Goal: Navigation & Orientation: Find specific page/section

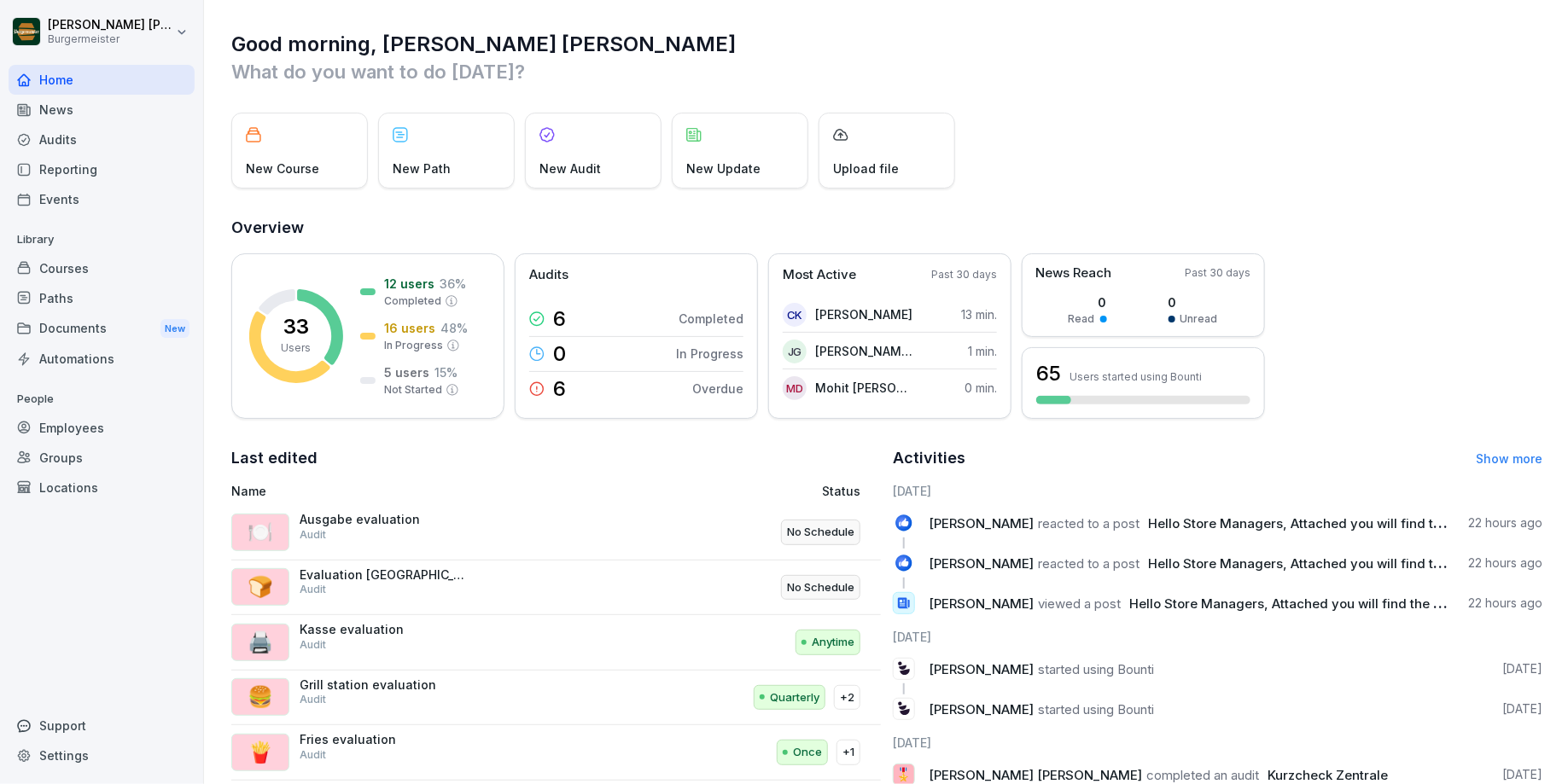
click at [48, 102] on div "News" at bounding box center [101, 109] width 186 height 30
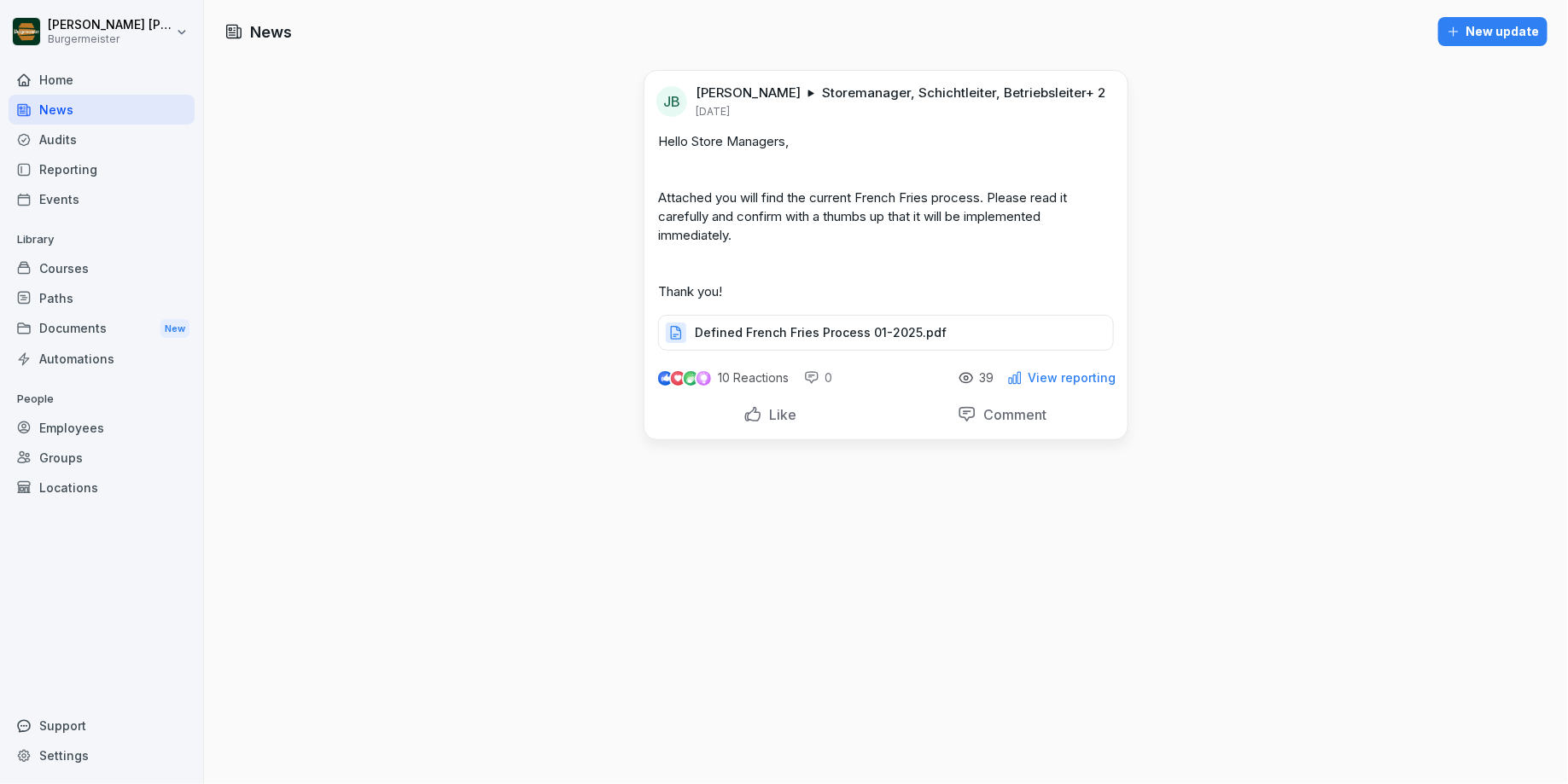
click at [56, 147] on div "Audits" at bounding box center [101, 139] width 186 height 30
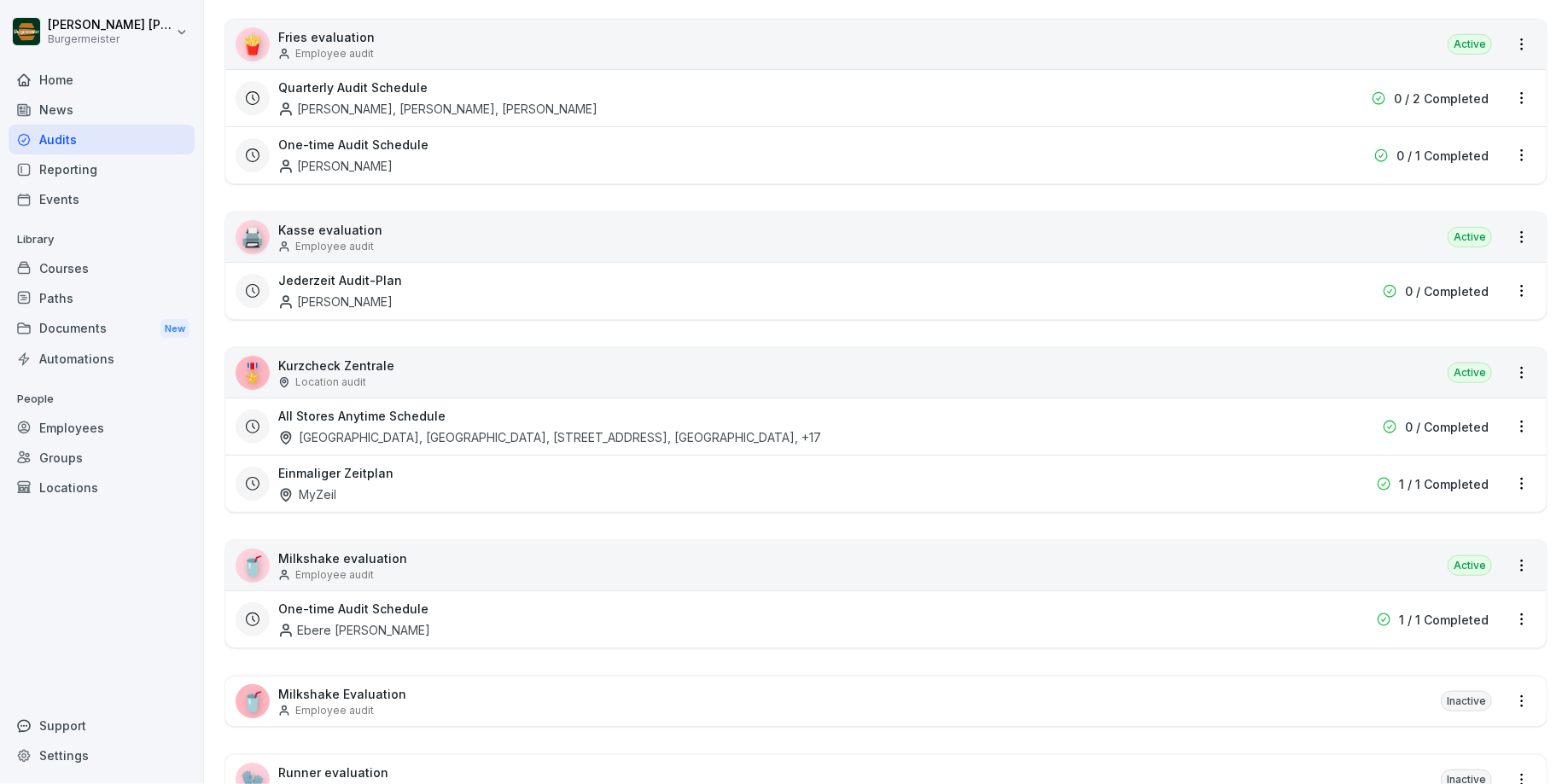
scroll to position [436, 0]
click at [352, 359] on p "Kurzcheck Zentrale" at bounding box center [335, 368] width 116 height 17
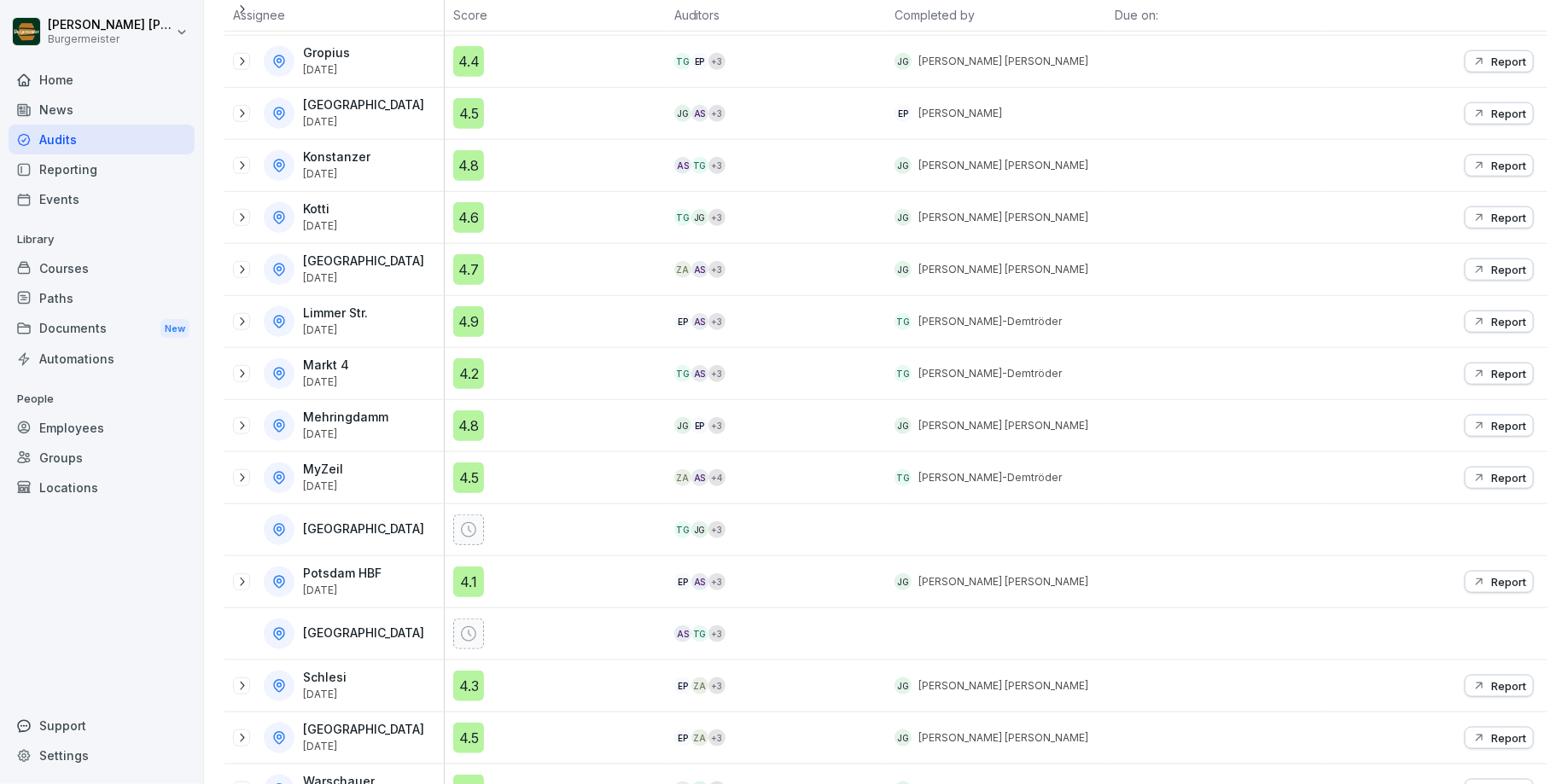
scroll to position [628, 0]
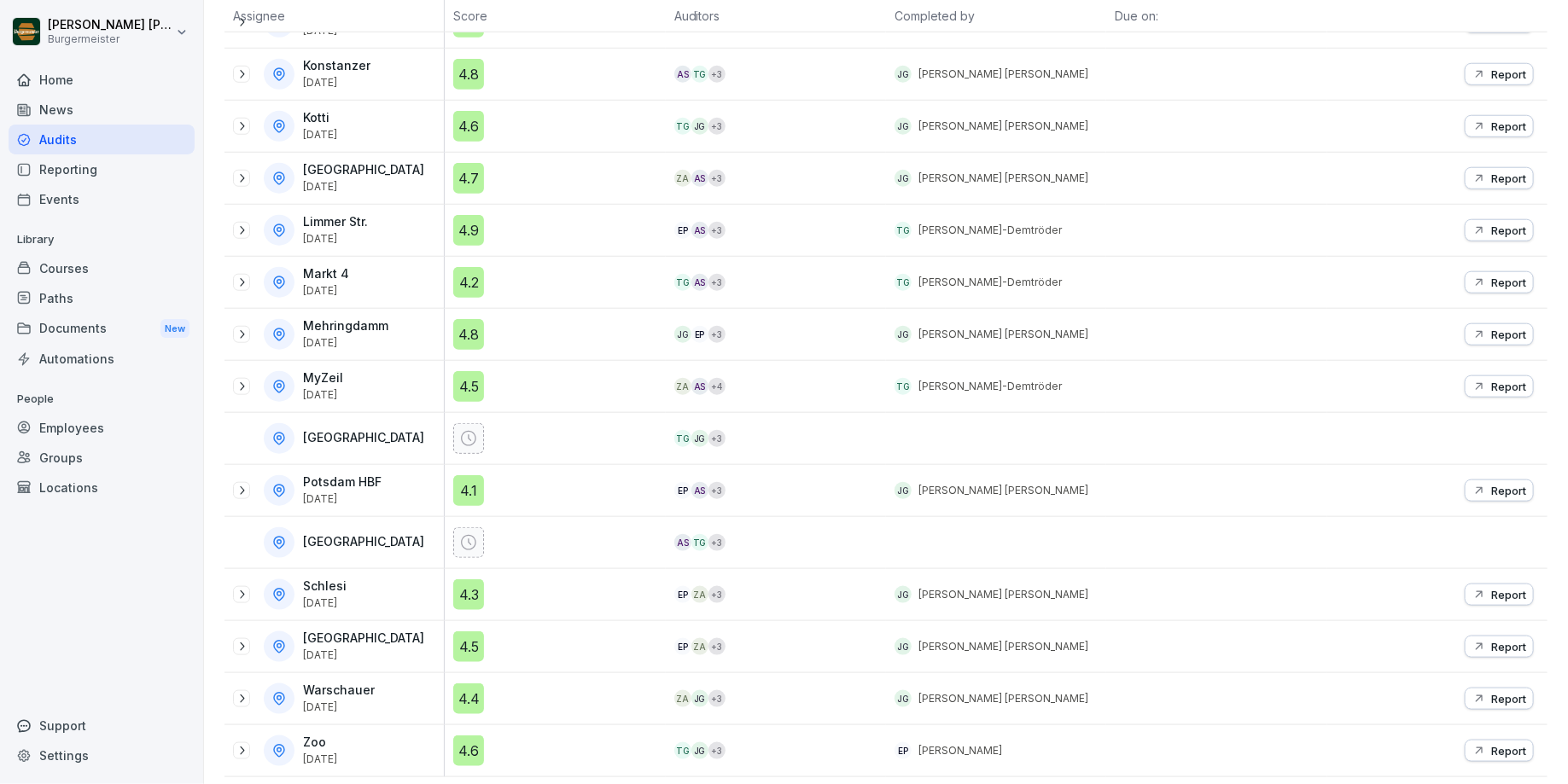
click at [242, 484] on icon at bounding box center [241, 491] width 14 height 14
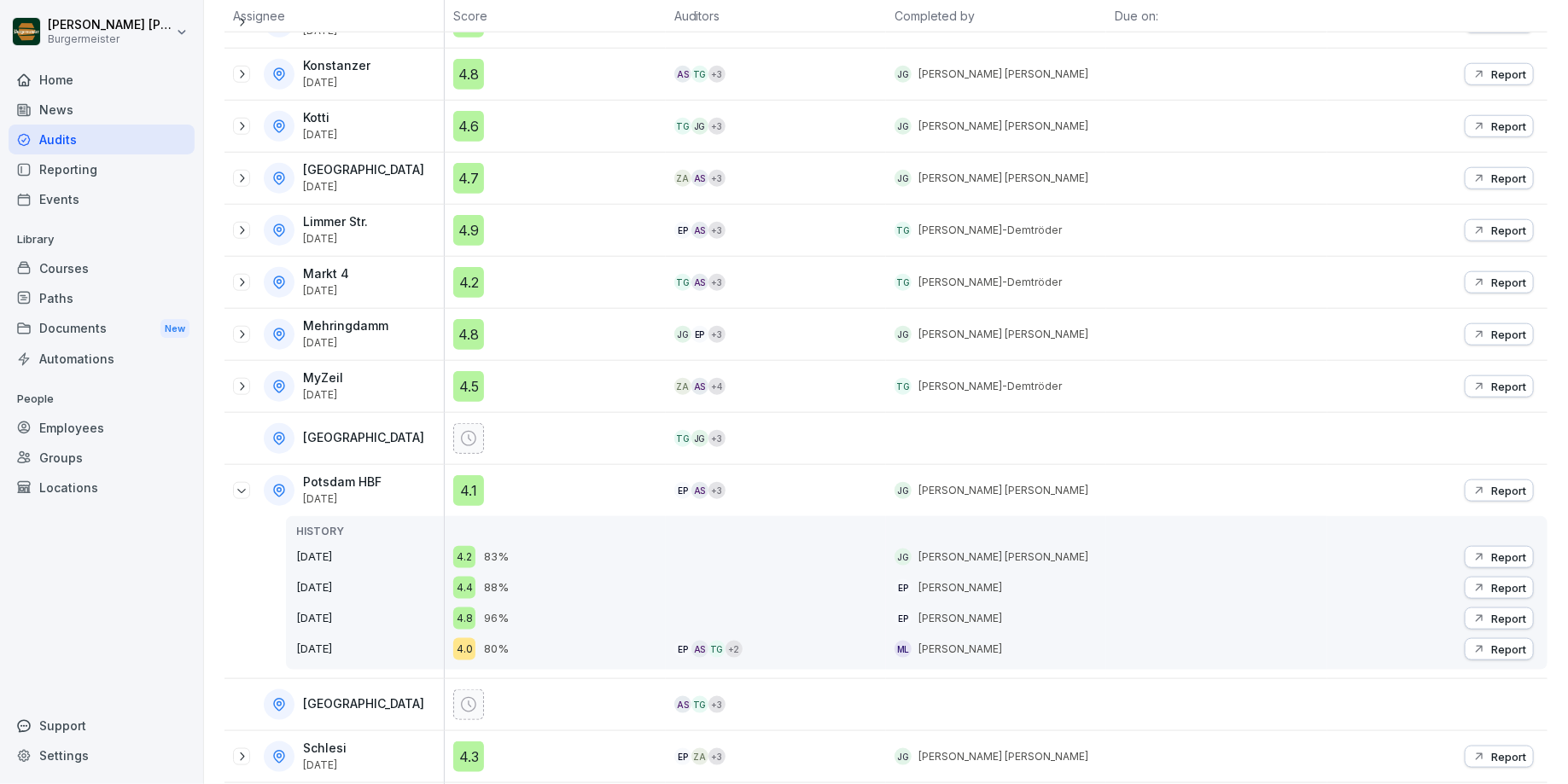
click at [46, 162] on div "Reporting" at bounding box center [101, 169] width 186 height 30
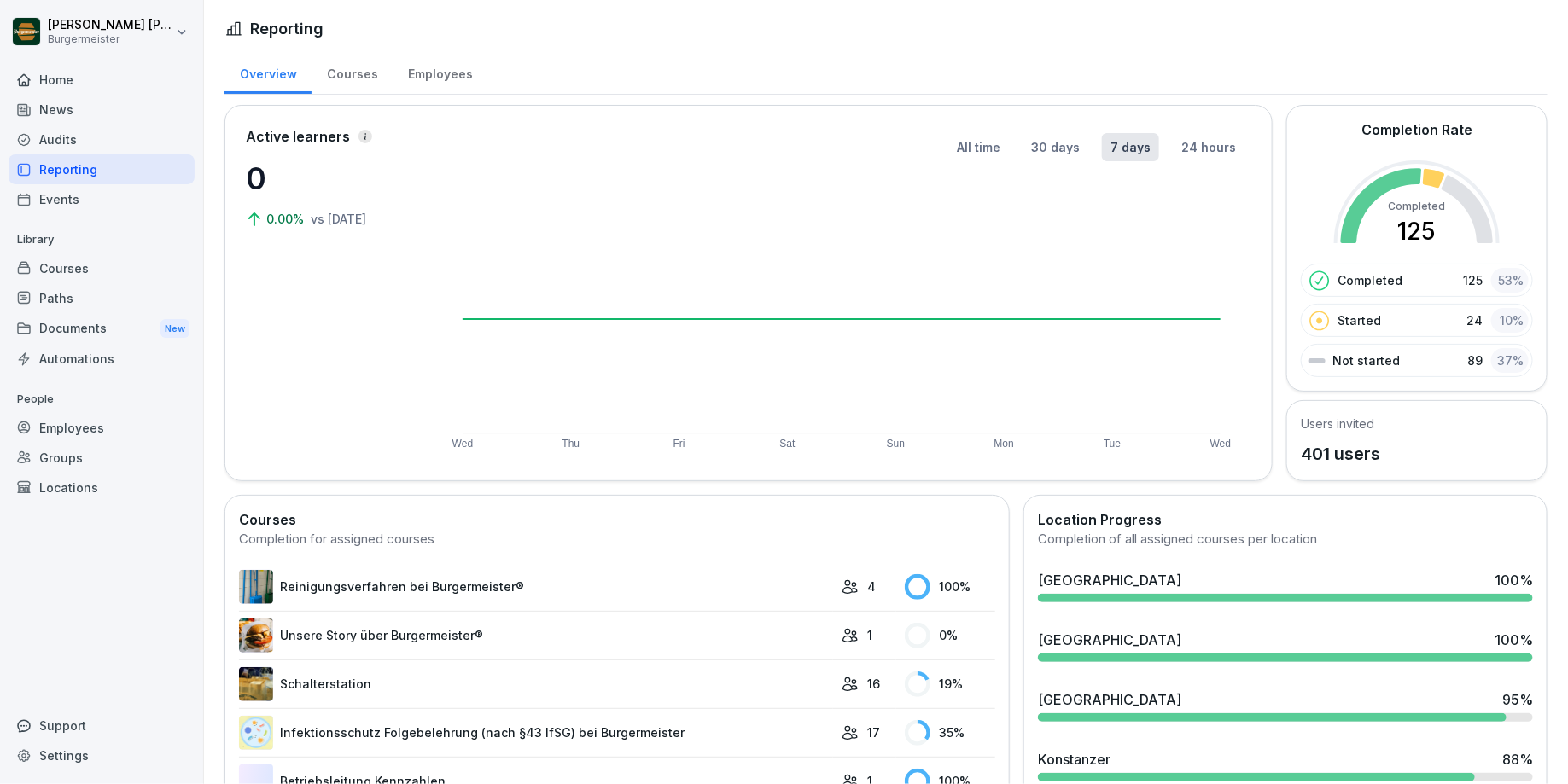
click at [459, 71] on div "Employees" at bounding box center [439, 72] width 94 height 44
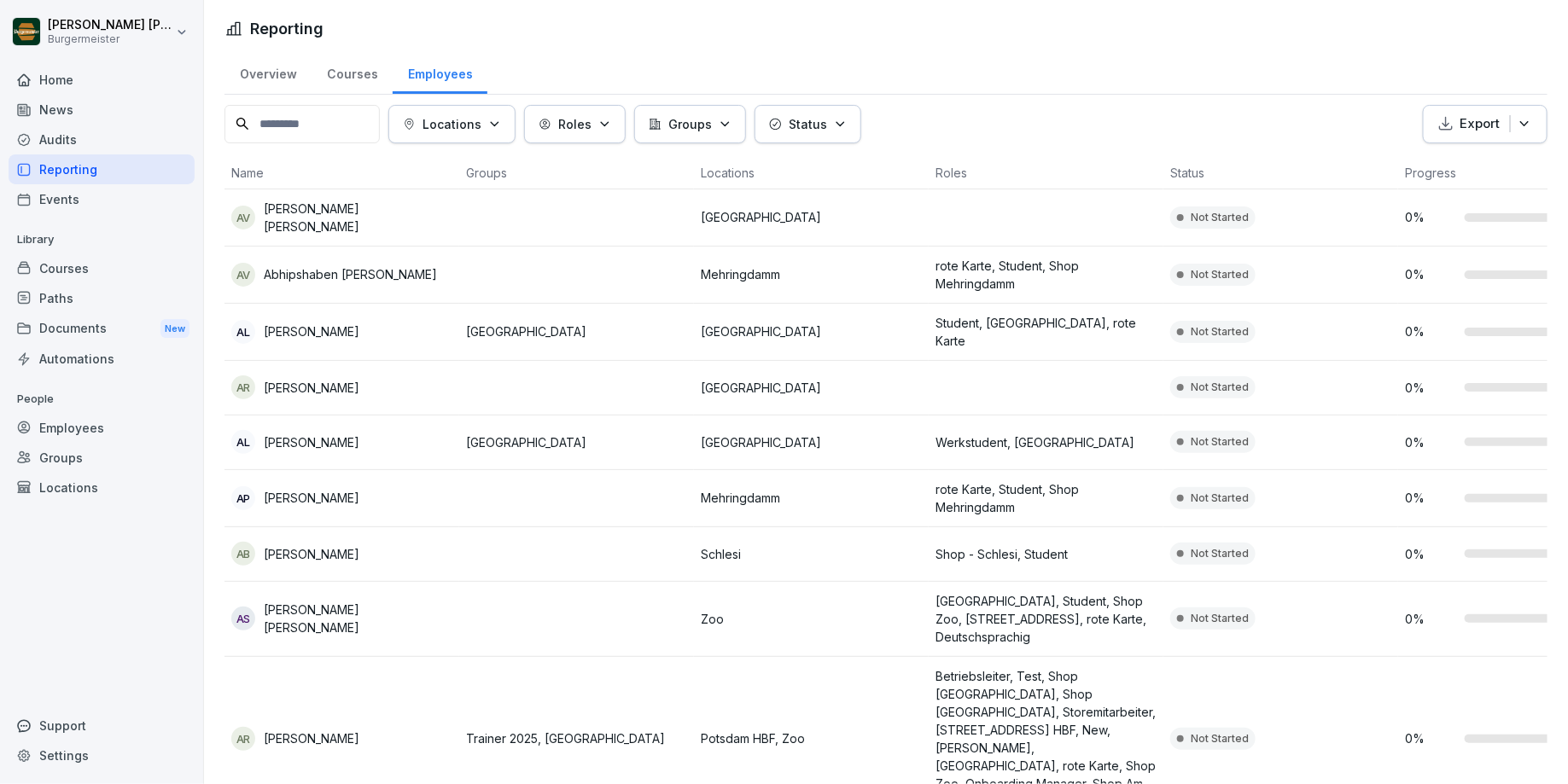
click at [847, 214] on p "[GEOGRAPHIC_DATA]" at bounding box center [811, 217] width 221 height 17
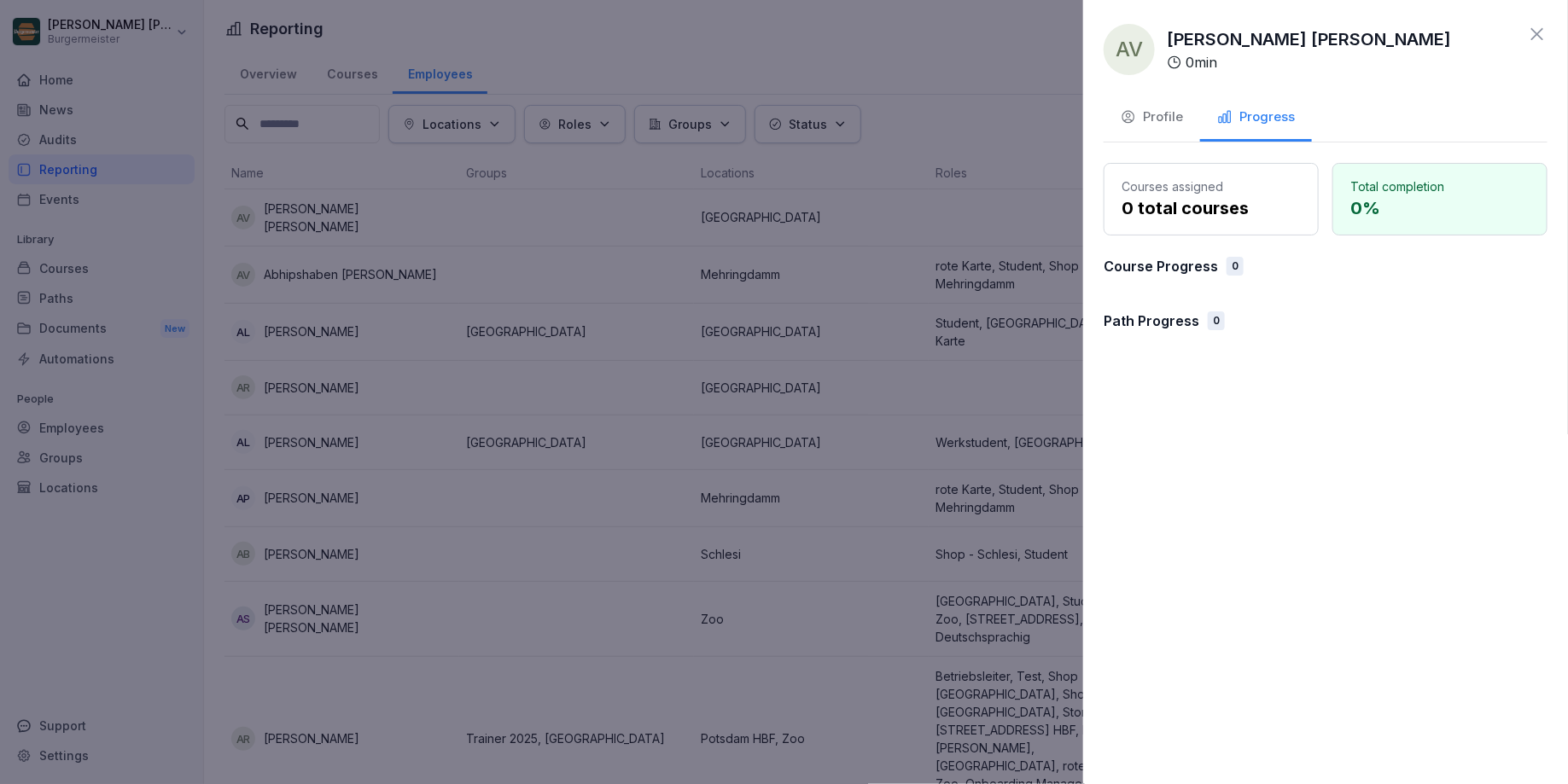
click at [1147, 128] on button "Profile" at bounding box center [1151, 118] width 96 height 46
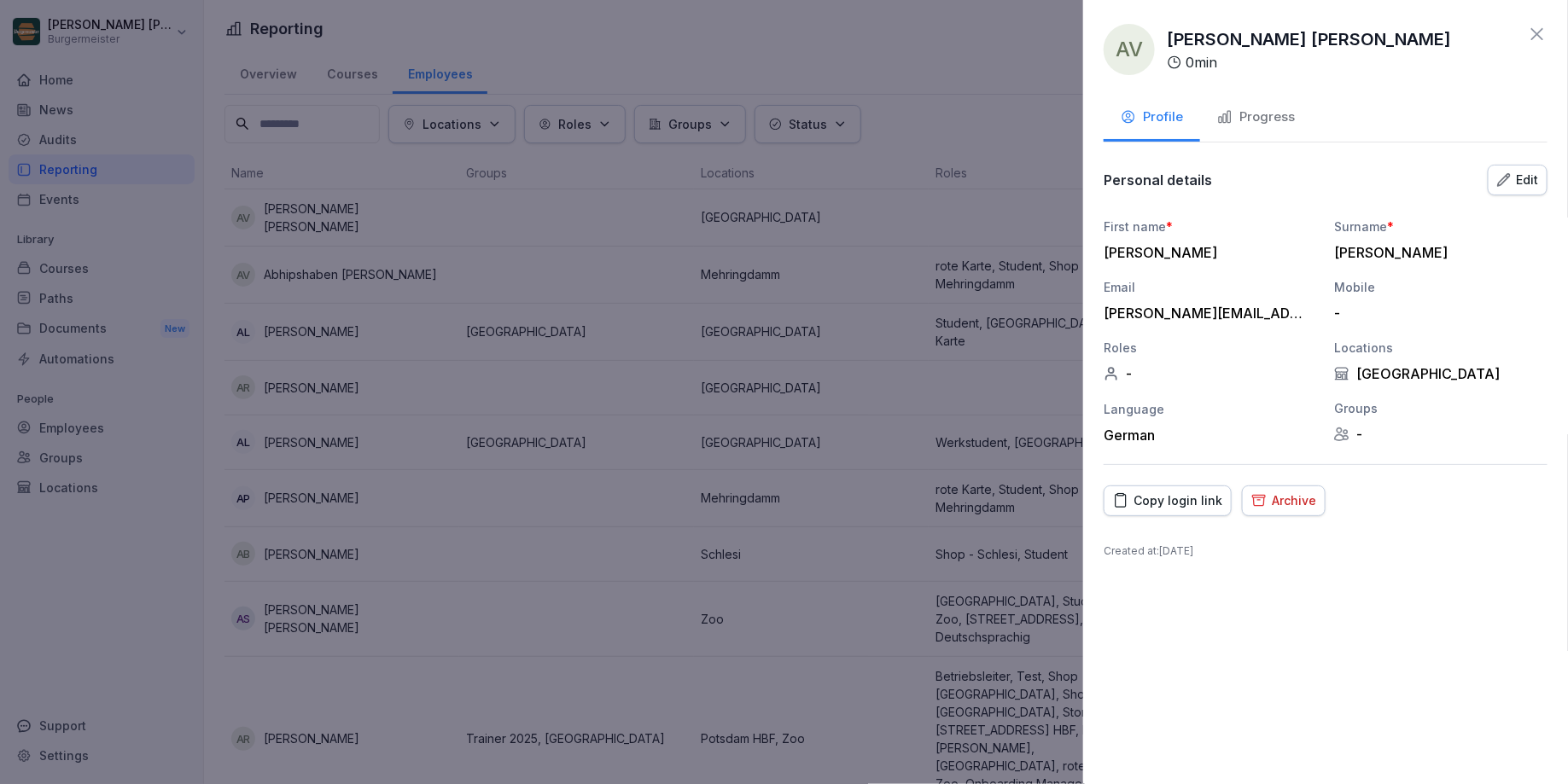
click at [1257, 109] on div "Progress" at bounding box center [1256, 118] width 78 height 19
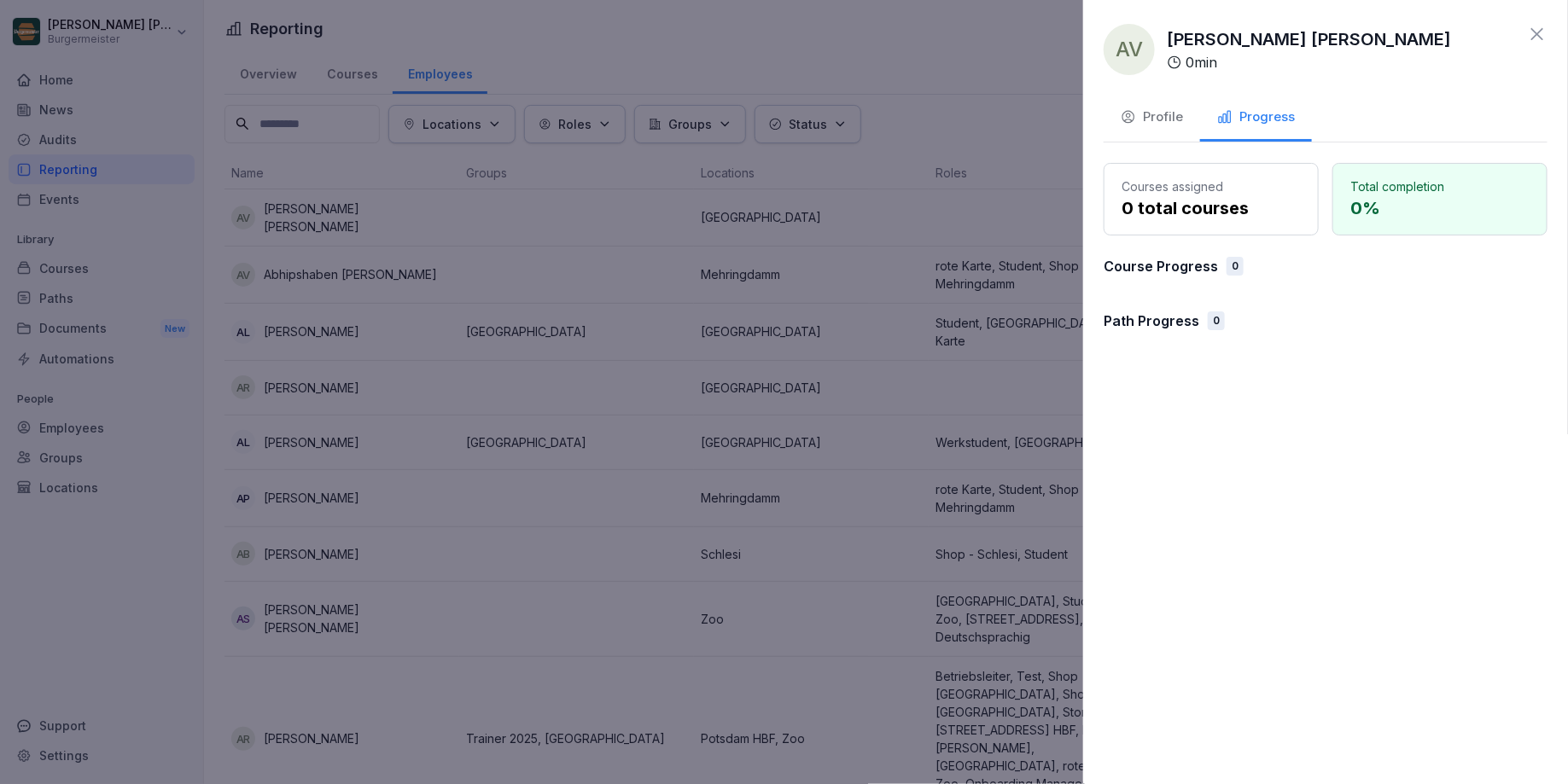
click at [1534, 31] on icon at bounding box center [1537, 34] width 12 height 12
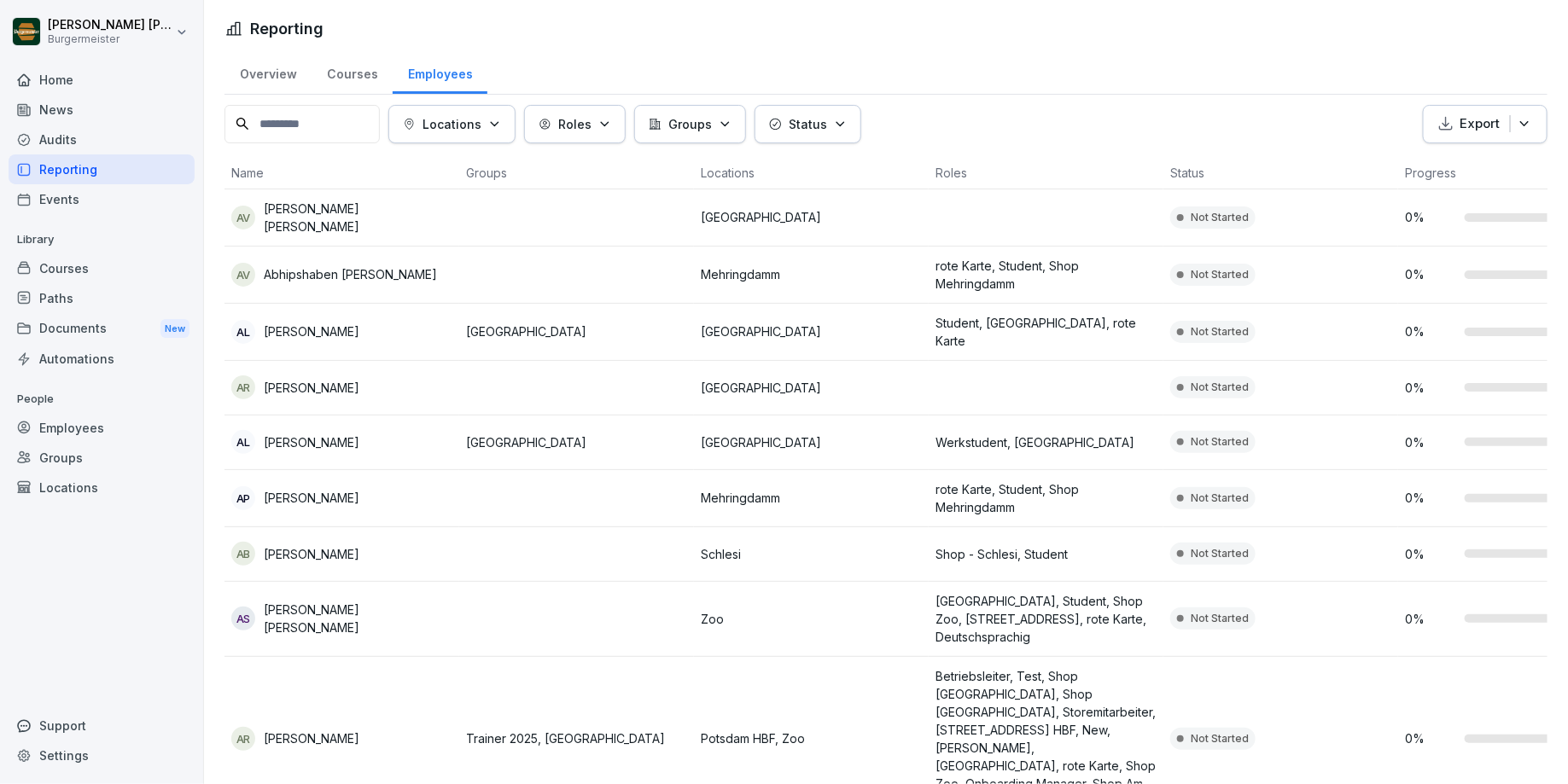
click at [580, 132] on button "Roles" at bounding box center [575, 124] width 101 height 39
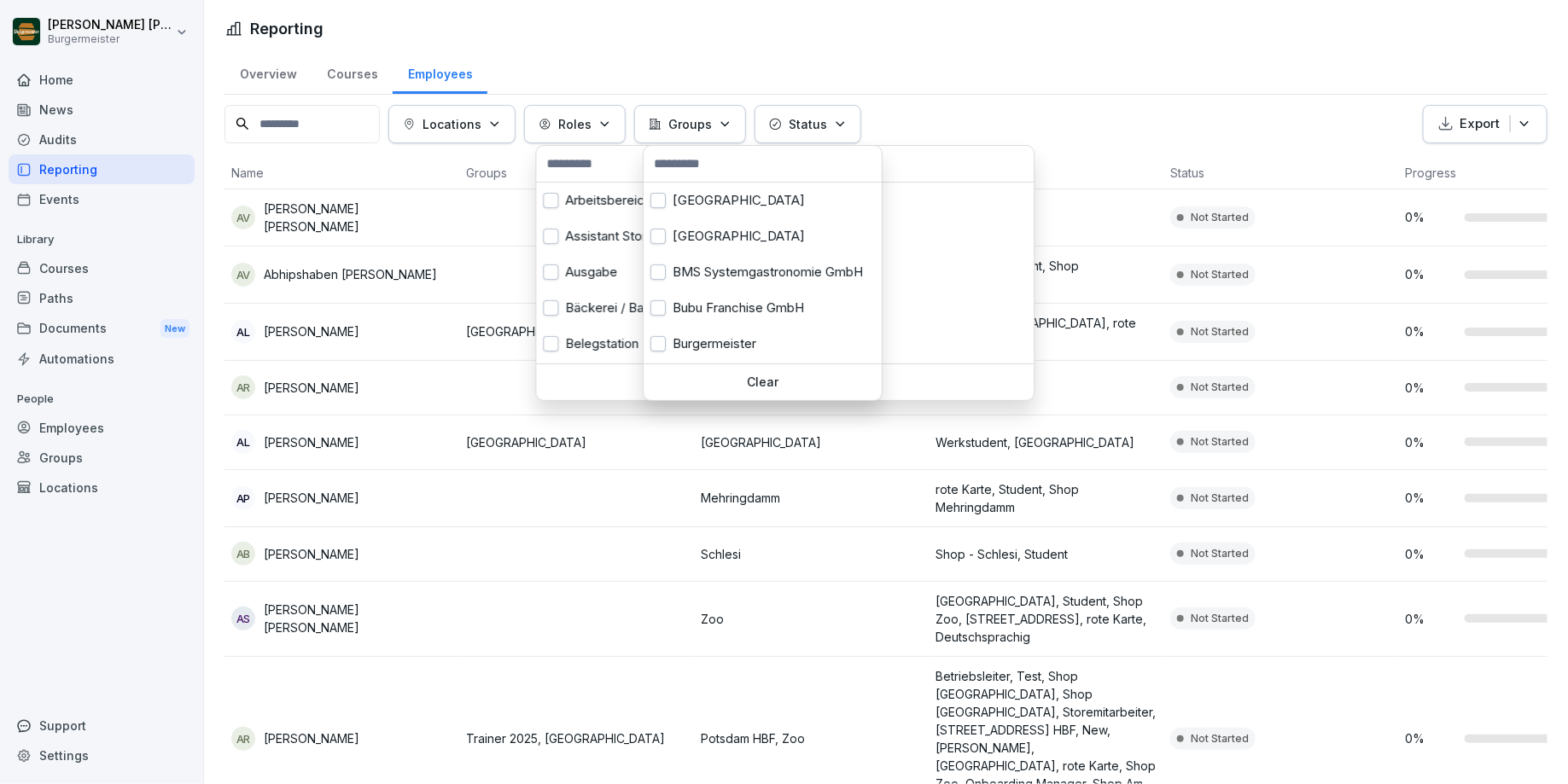
click at [714, 132] on button "Groups" at bounding box center [689, 124] width 112 height 39
click at [833, 111] on button "Status" at bounding box center [808, 124] width 107 height 39
click at [1009, 92] on html "[PERSON_NAME] [PERSON_NAME] Home News Audits Reporting Events Library Courses P…" at bounding box center [784, 392] width 1568 height 784
click at [321, 85] on html "[PERSON_NAME] [PERSON_NAME] Home News Audits Reporting Events Library Courses P…" at bounding box center [784, 392] width 1568 height 784
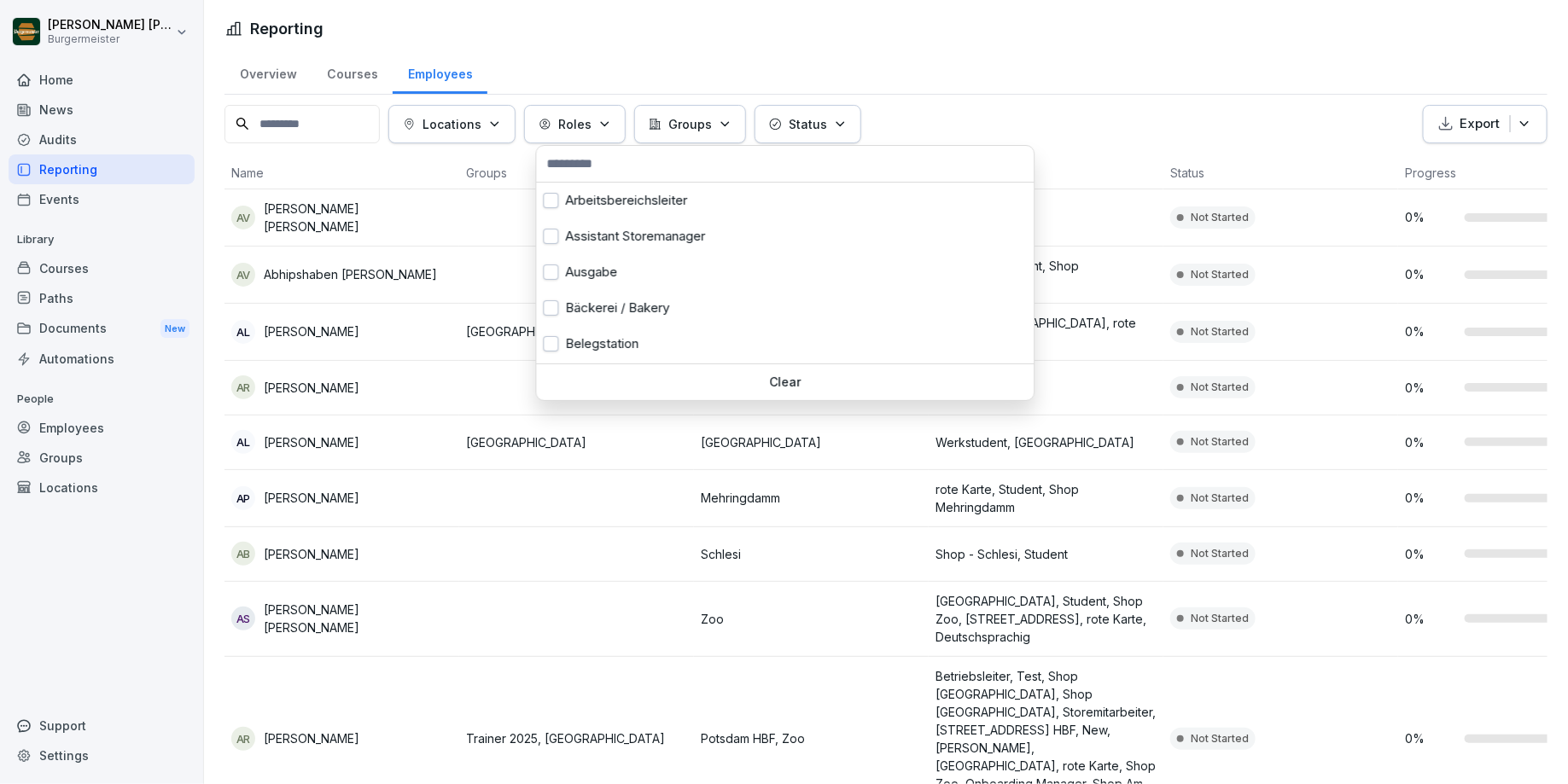
click at [345, 82] on html "[PERSON_NAME] [PERSON_NAME] Home News Audits Reporting Events Library Courses P…" at bounding box center [784, 392] width 1568 height 784
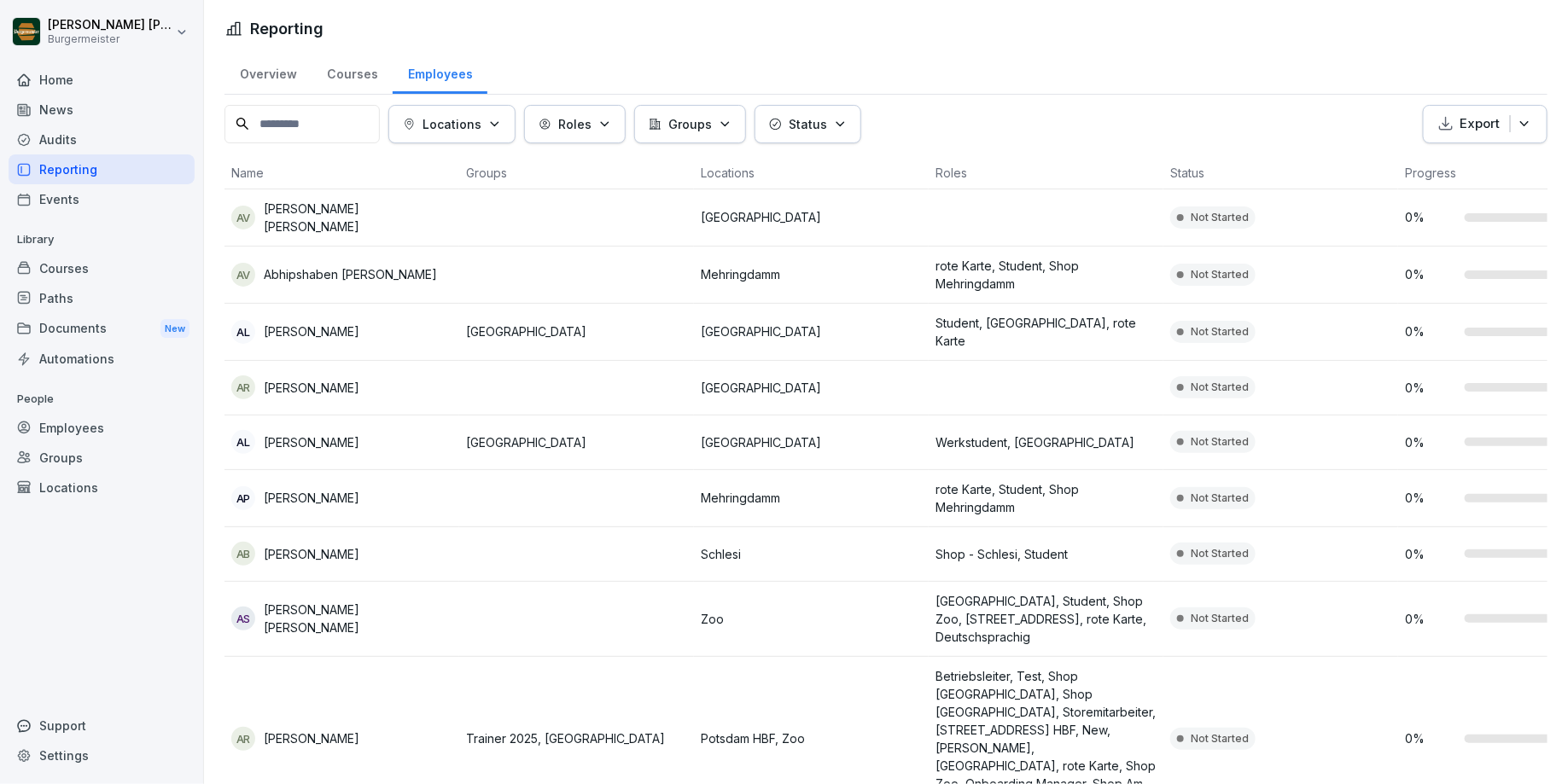
click at [381, 81] on div "Courses" at bounding box center [352, 72] width 81 height 44
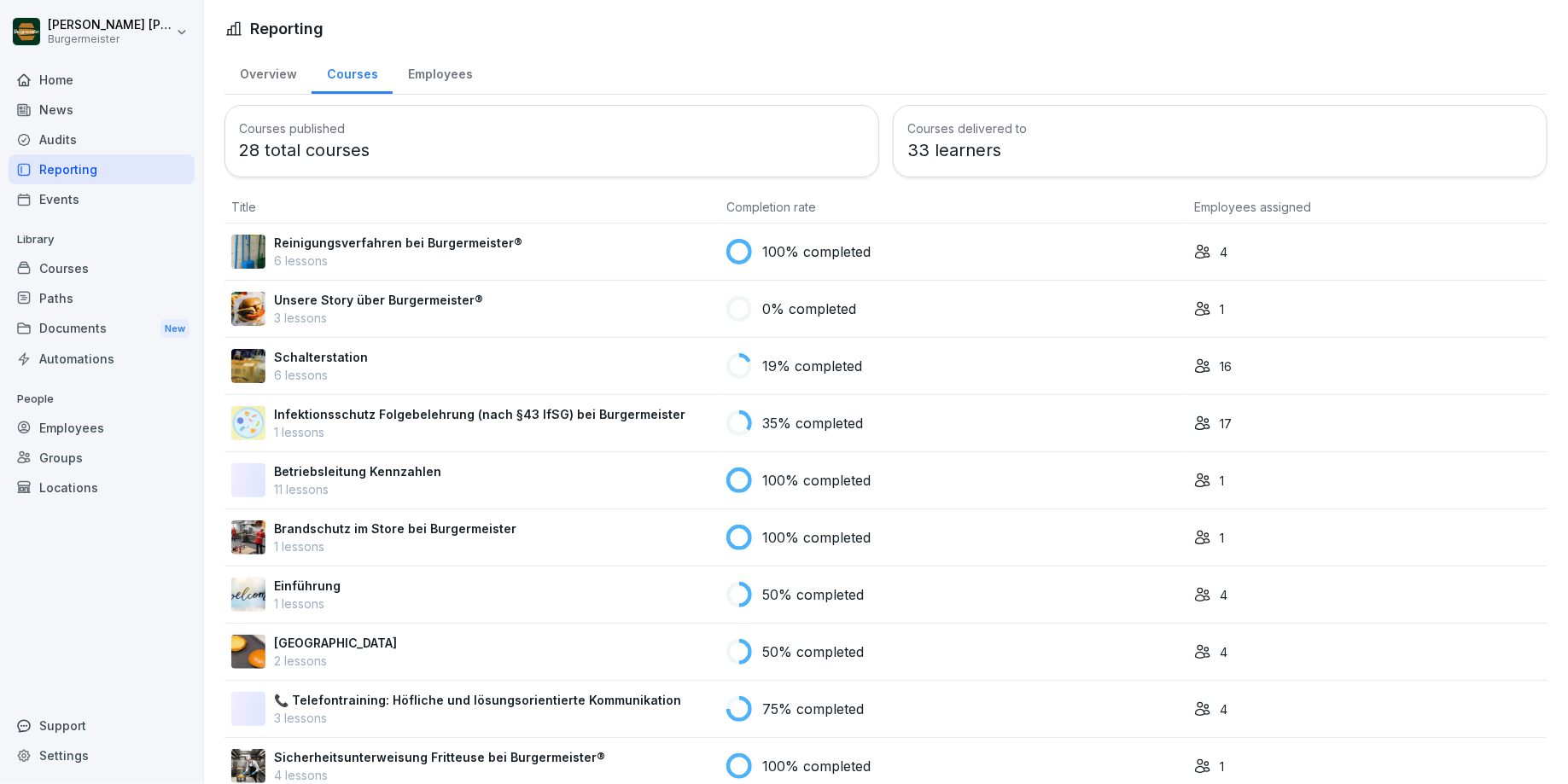
click at [348, 79] on div "Courses" at bounding box center [352, 72] width 81 height 44
click at [249, 68] on div "Overview" at bounding box center [268, 72] width 87 height 44
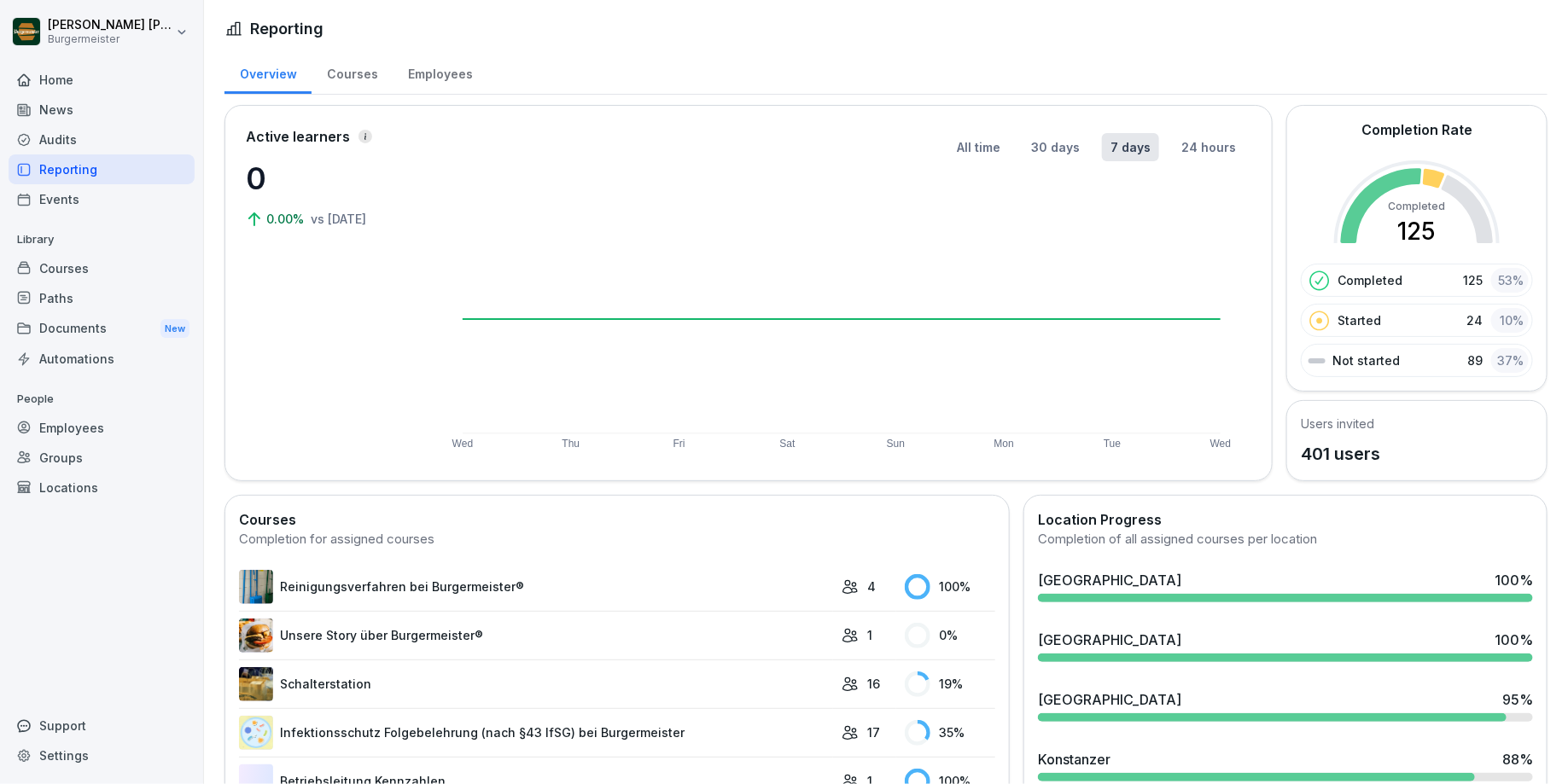
click at [432, 82] on div "Employees" at bounding box center [439, 72] width 94 height 44
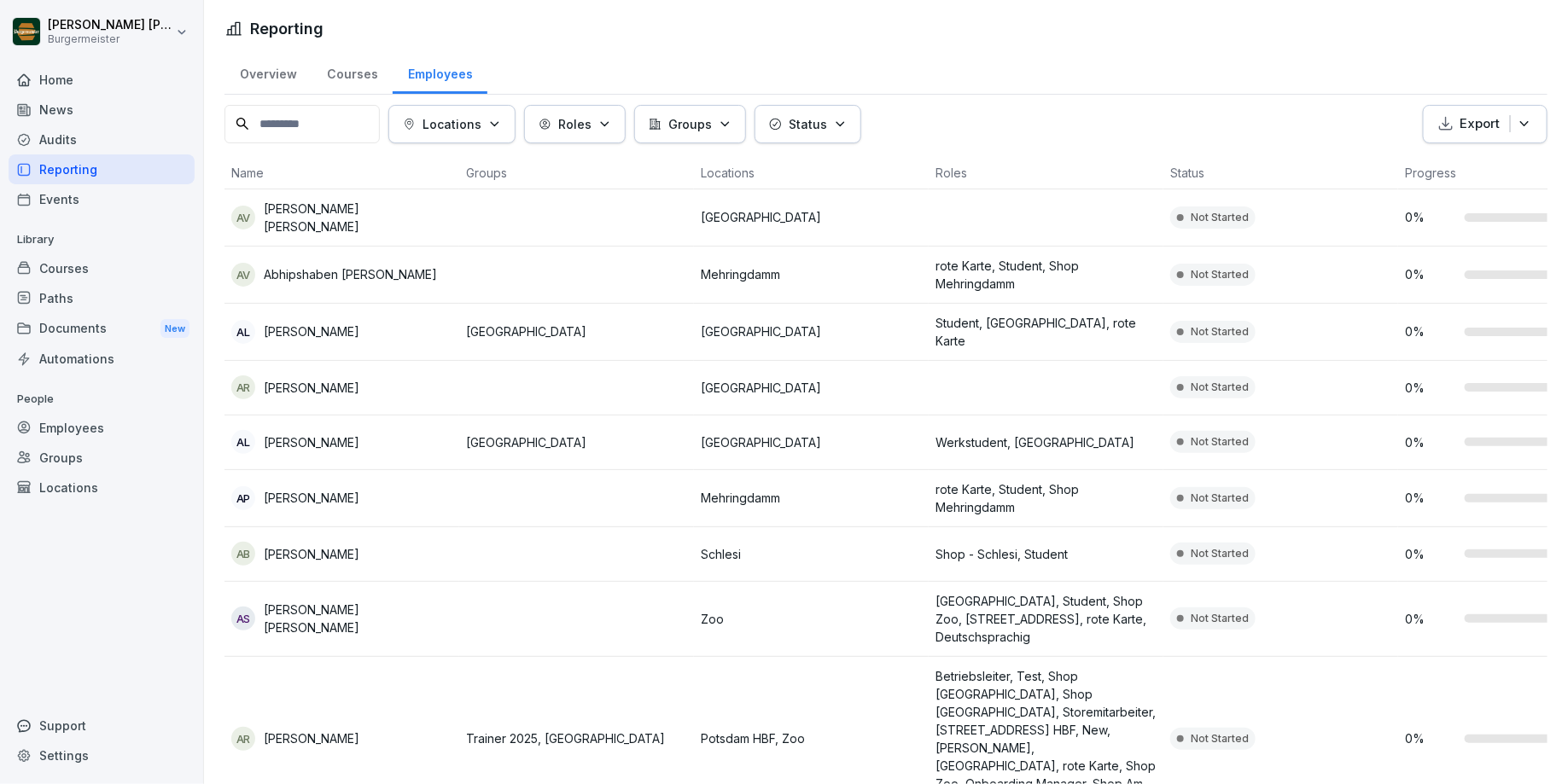
click at [797, 128] on p "Status" at bounding box center [808, 124] width 39 height 17
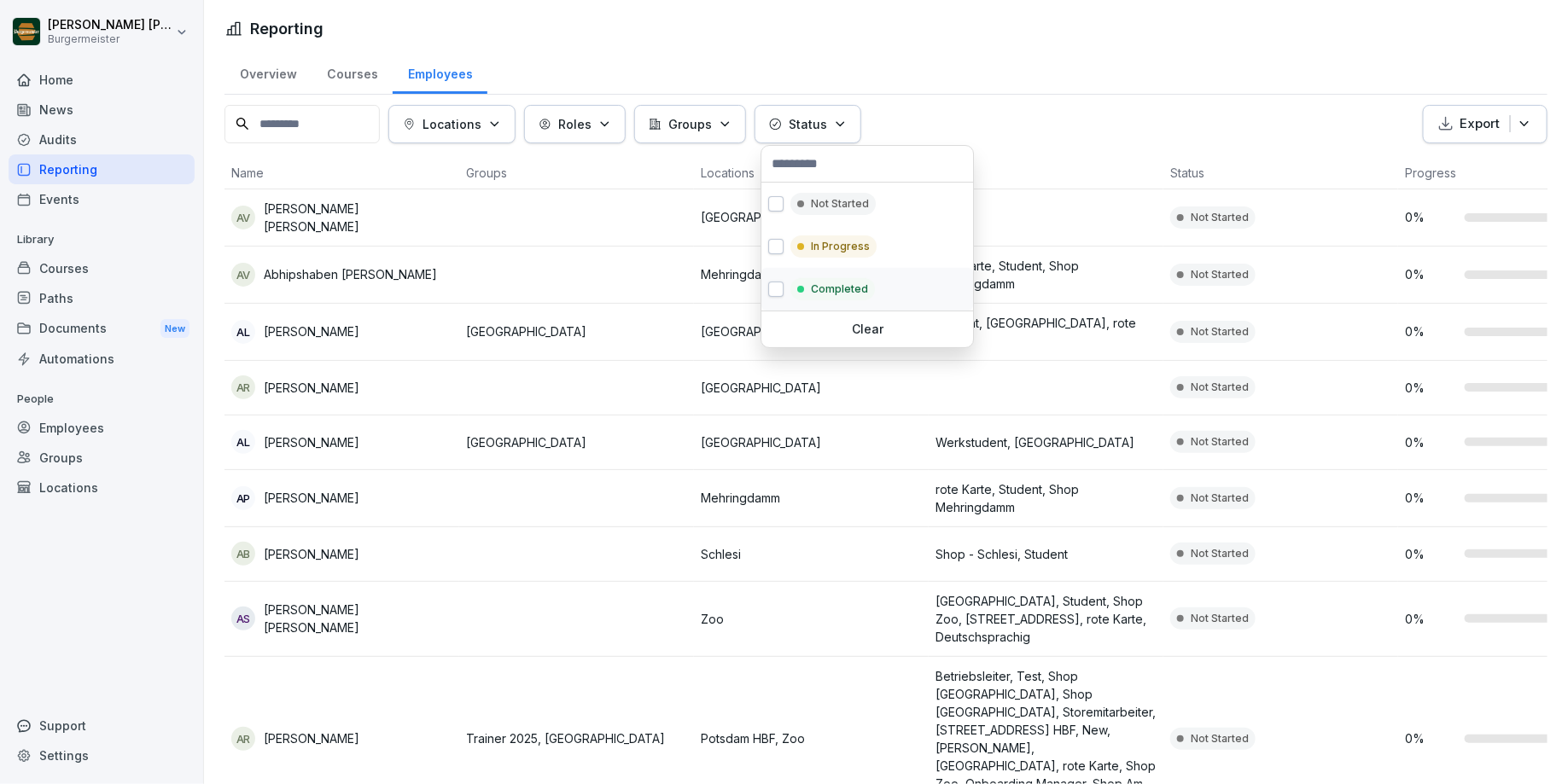
click at [834, 298] on div "Completed" at bounding box center [832, 289] width 85 height 22
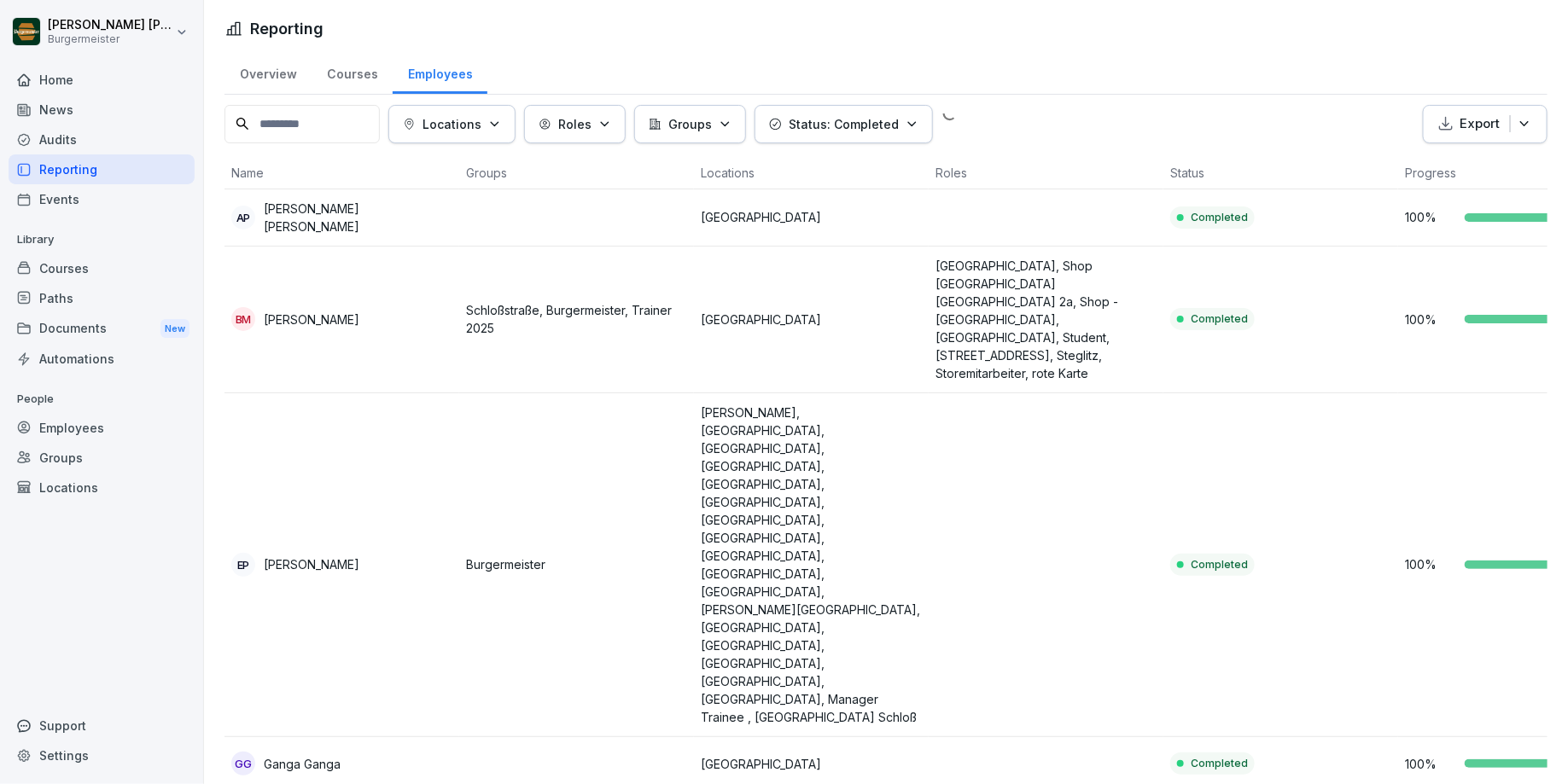
click at [1113, 99] on html "[PERSON_NAME] [PERSON_NAME] Home News Audits Reporting Events Library Courses P…" at bounding box center [784, 392] width 1568 height 784
click at [329, 311] on p "[PERSON_NAME]" at bounding box center [311, 320] width 95 height 17
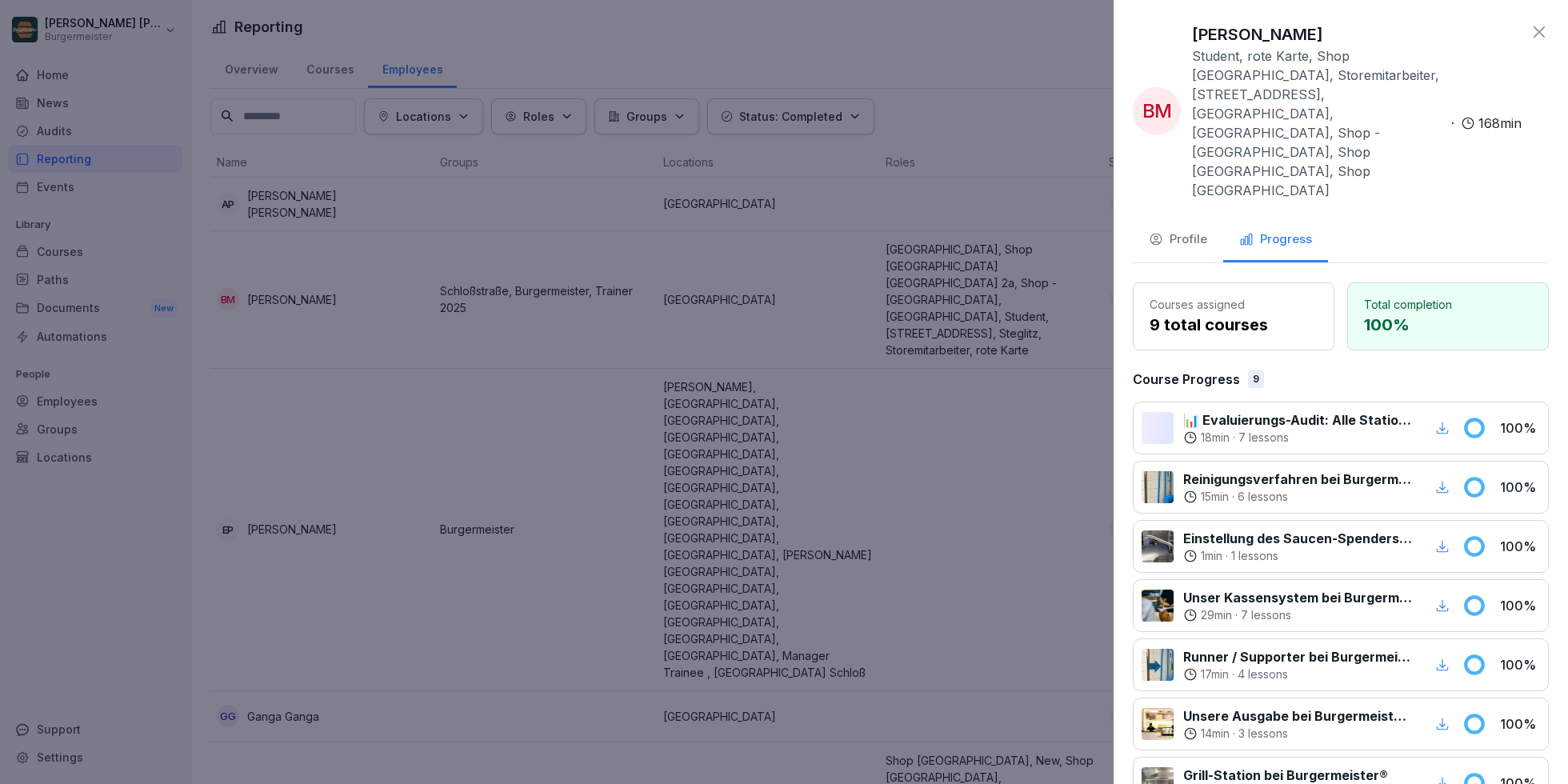
click at [1469, 24] on icon at bounding box center [1539, 32] width 19 height 19
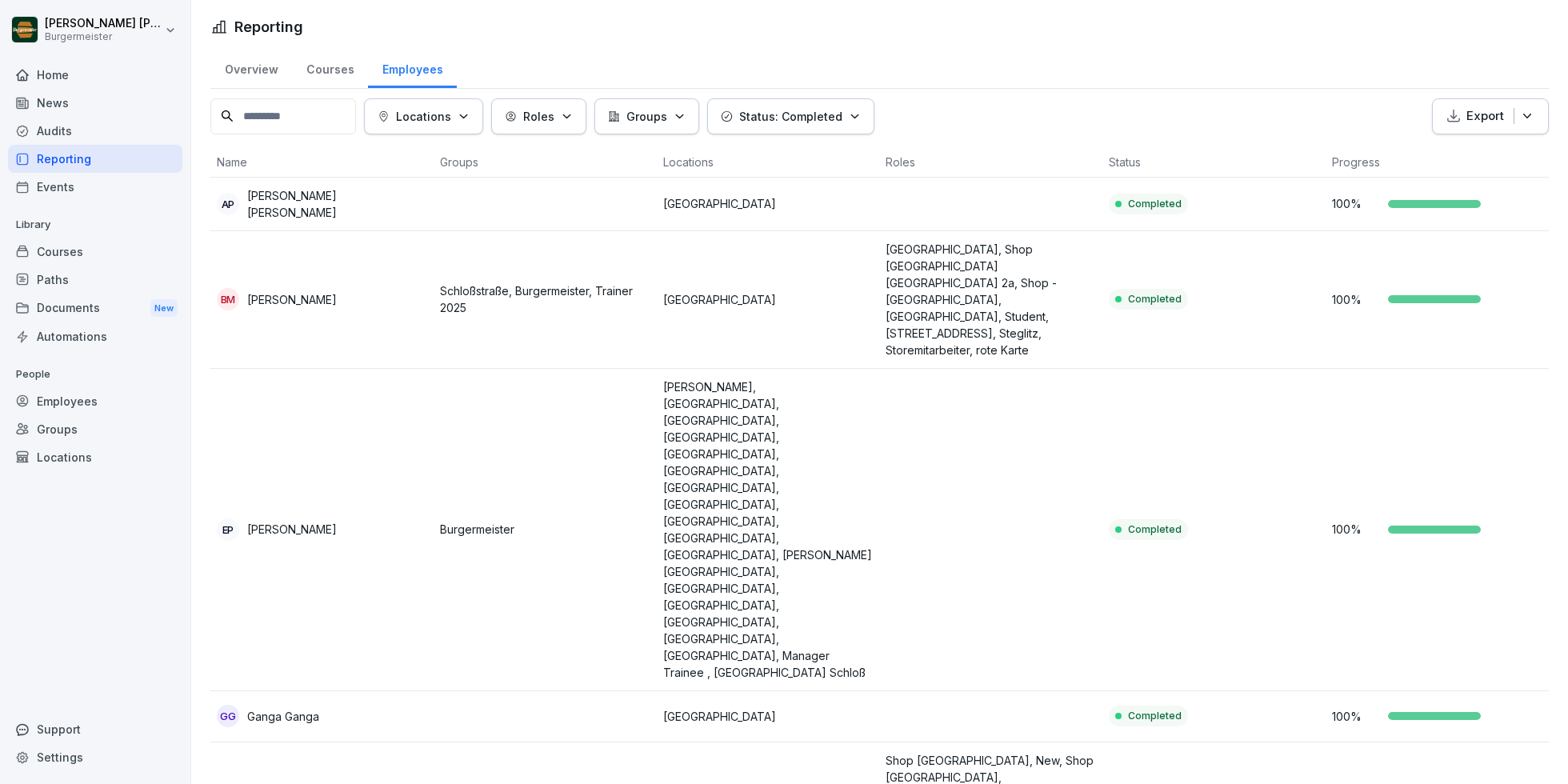
click at [57, 133] on div "Audits" at bounding box center [95, 130] width 174 height 28
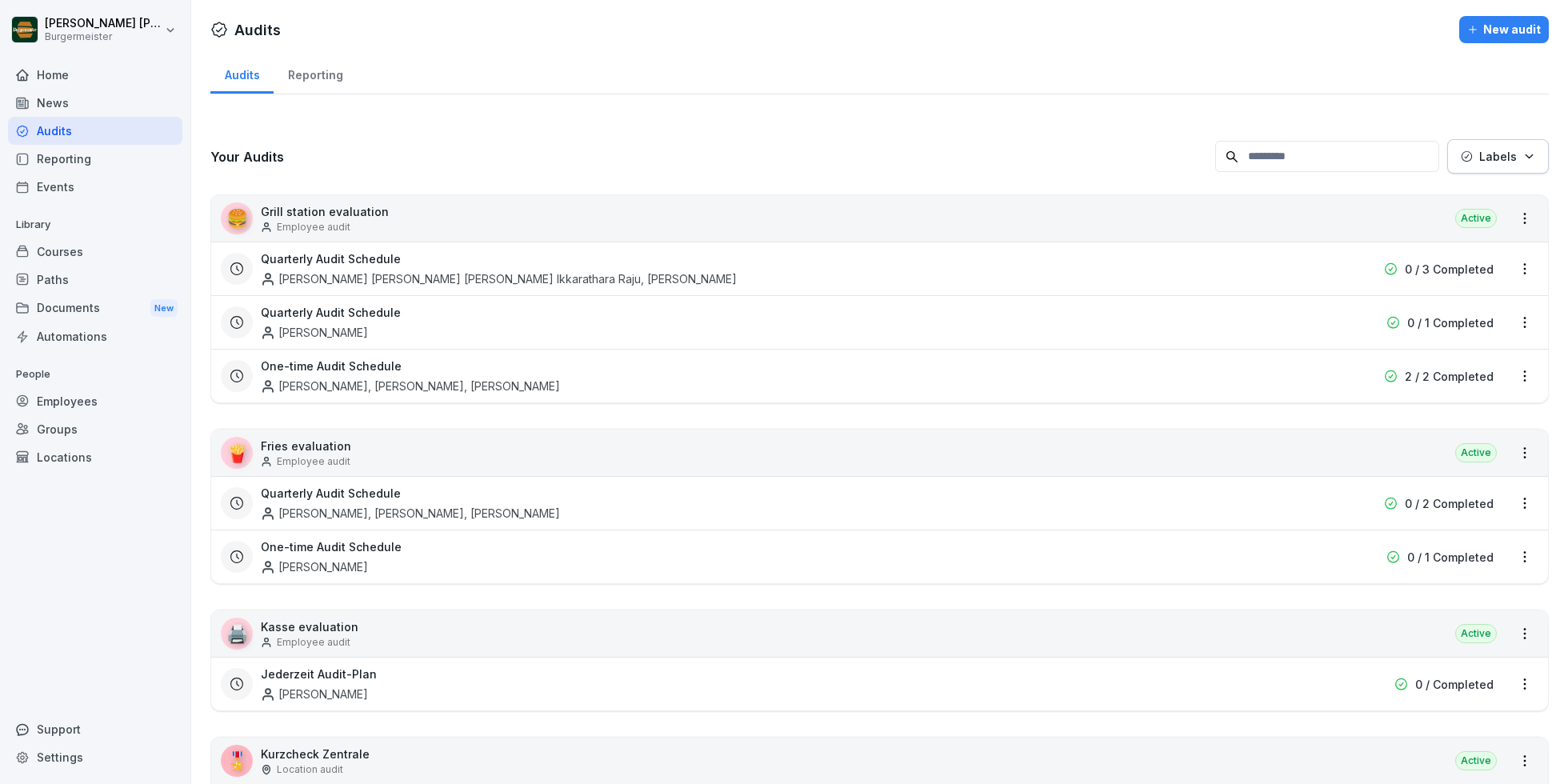
click at [313, 77] on div "Reporting" at bounding box center [314, 73] width 83 height 41
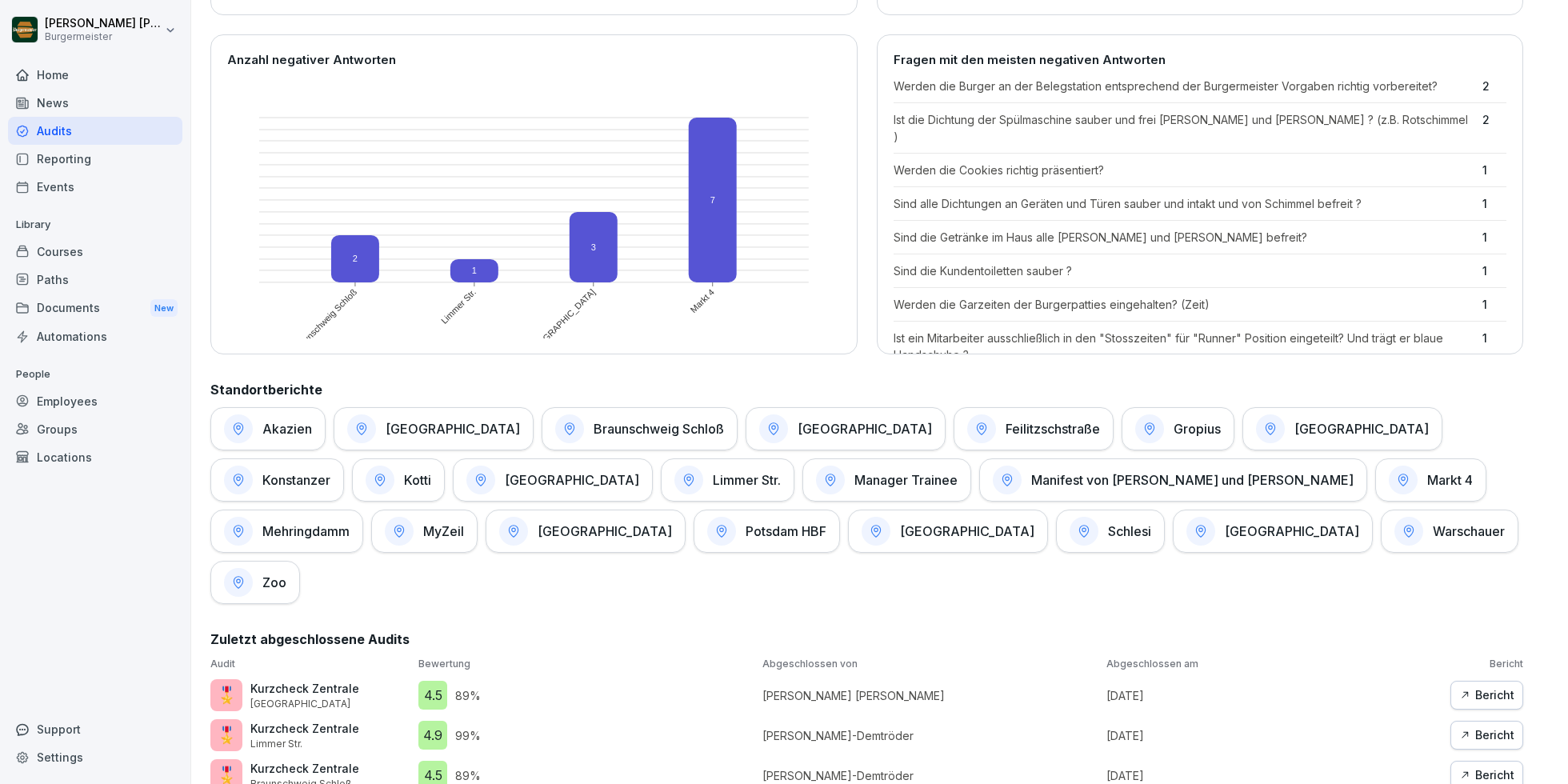
scroll to position [456, 0]
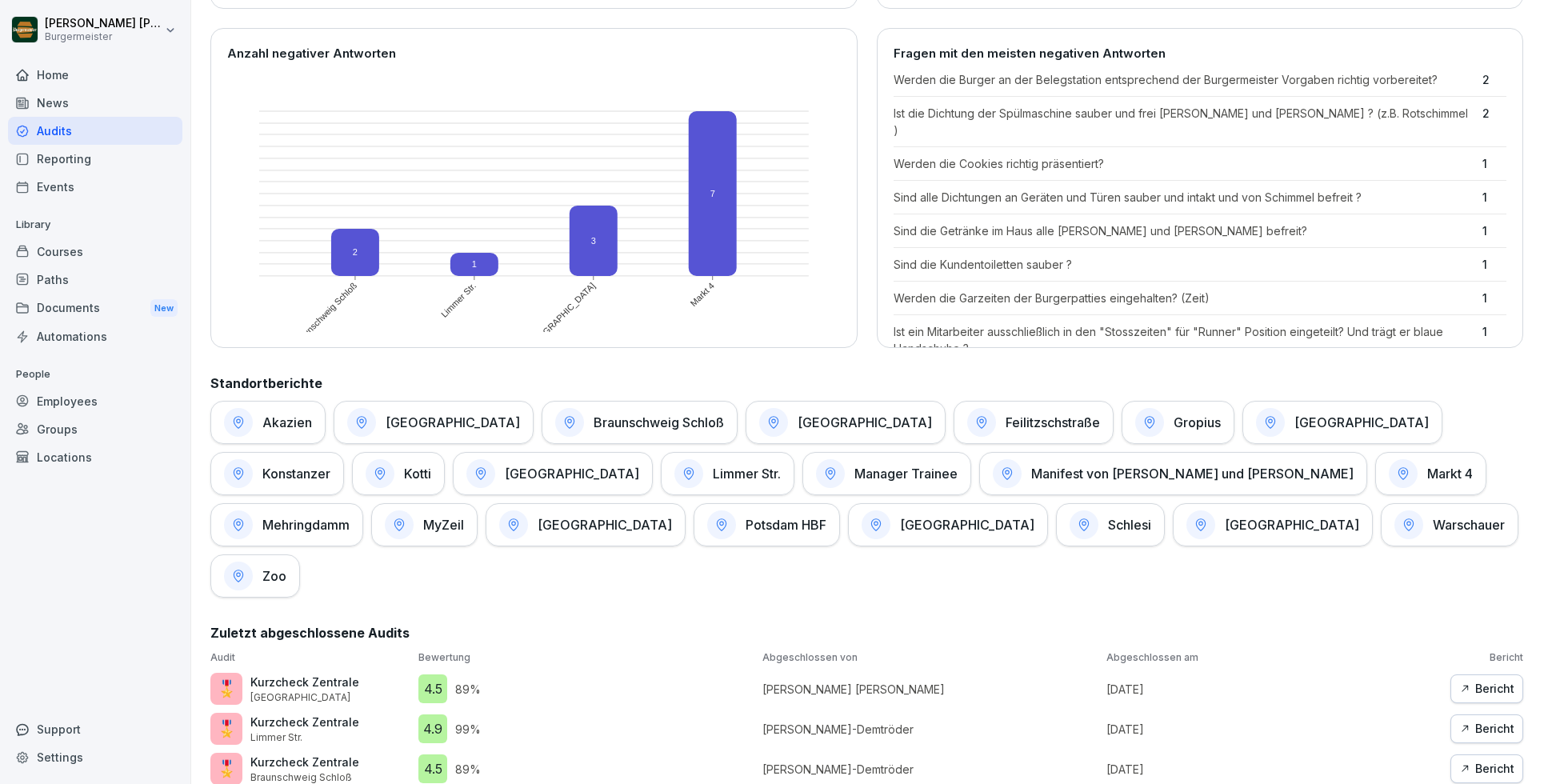
click at [299, 423] on h1 "Akazien" at bounding box center [287, 423] width 49 height 16
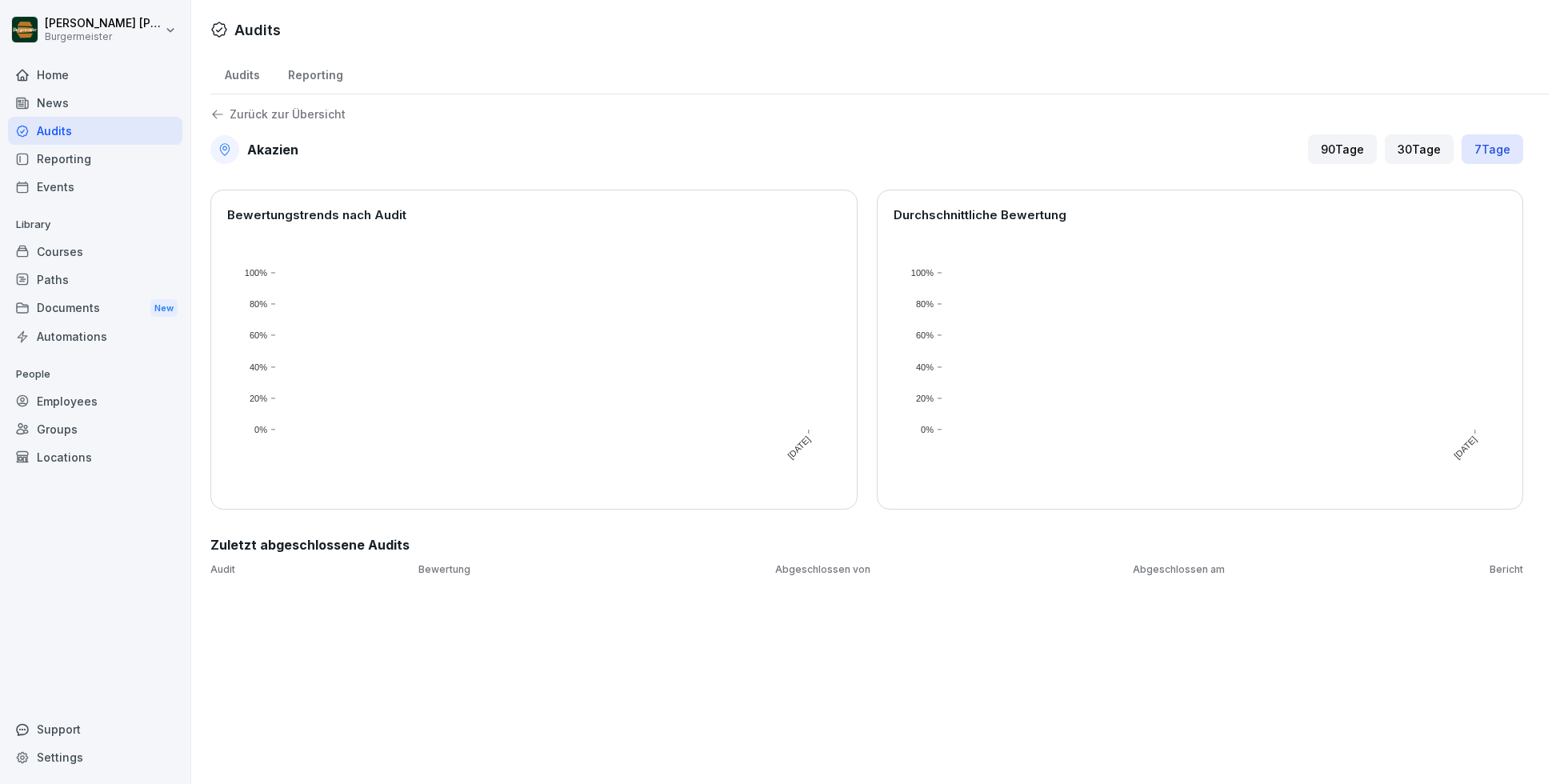
click at [234, 115] on p "Zurück zur Übersicht" at bounding box center [287, 115] width 116 height 0
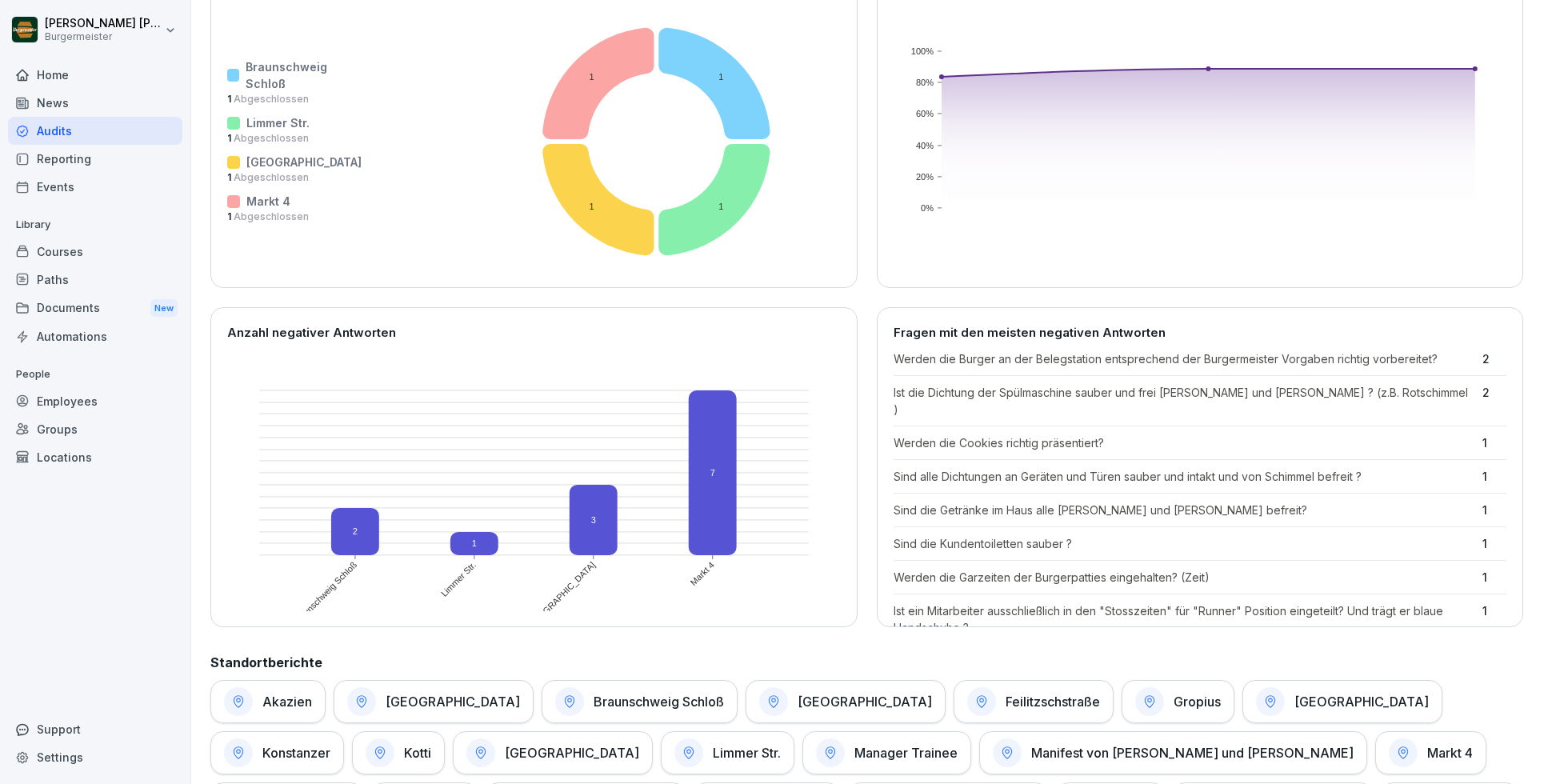
scroll to position [456, 0]
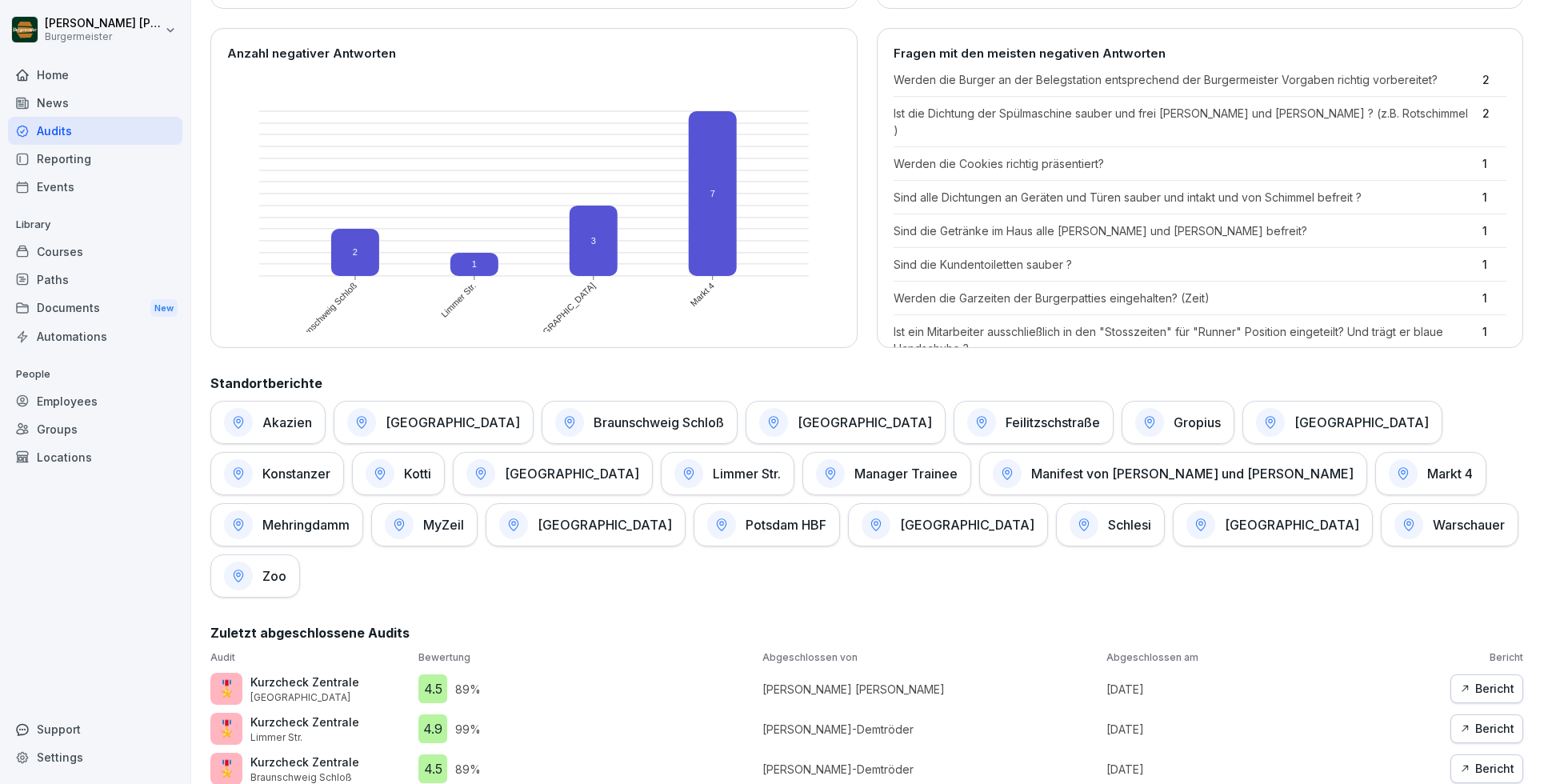
click at [300, 555] on div "Zoo" at bounding box center [255, 575] width 89 height 43
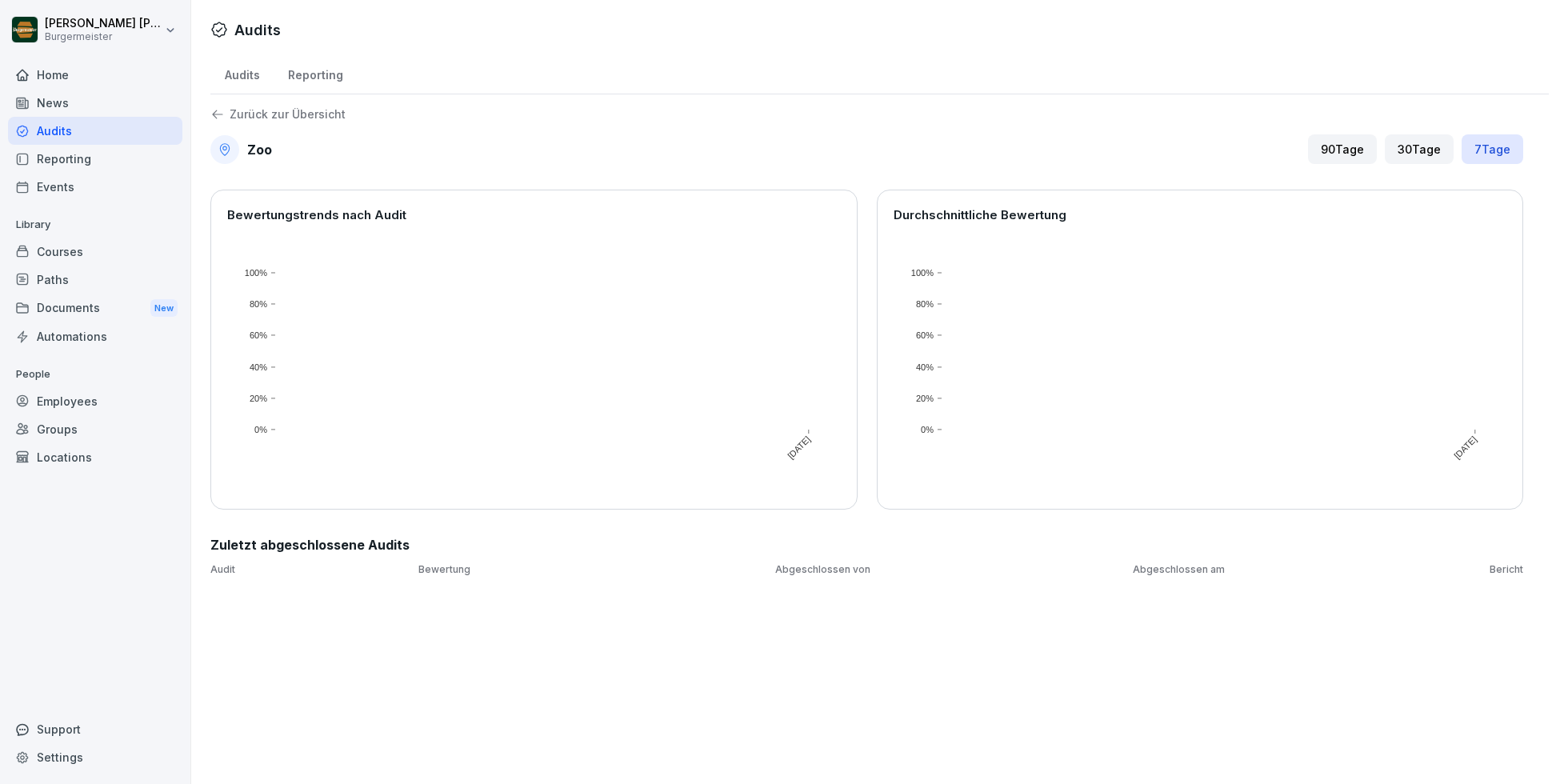
click at [1343, 143] on div "90 Tage" at bounding box center [1343, 149] width 69 height 29
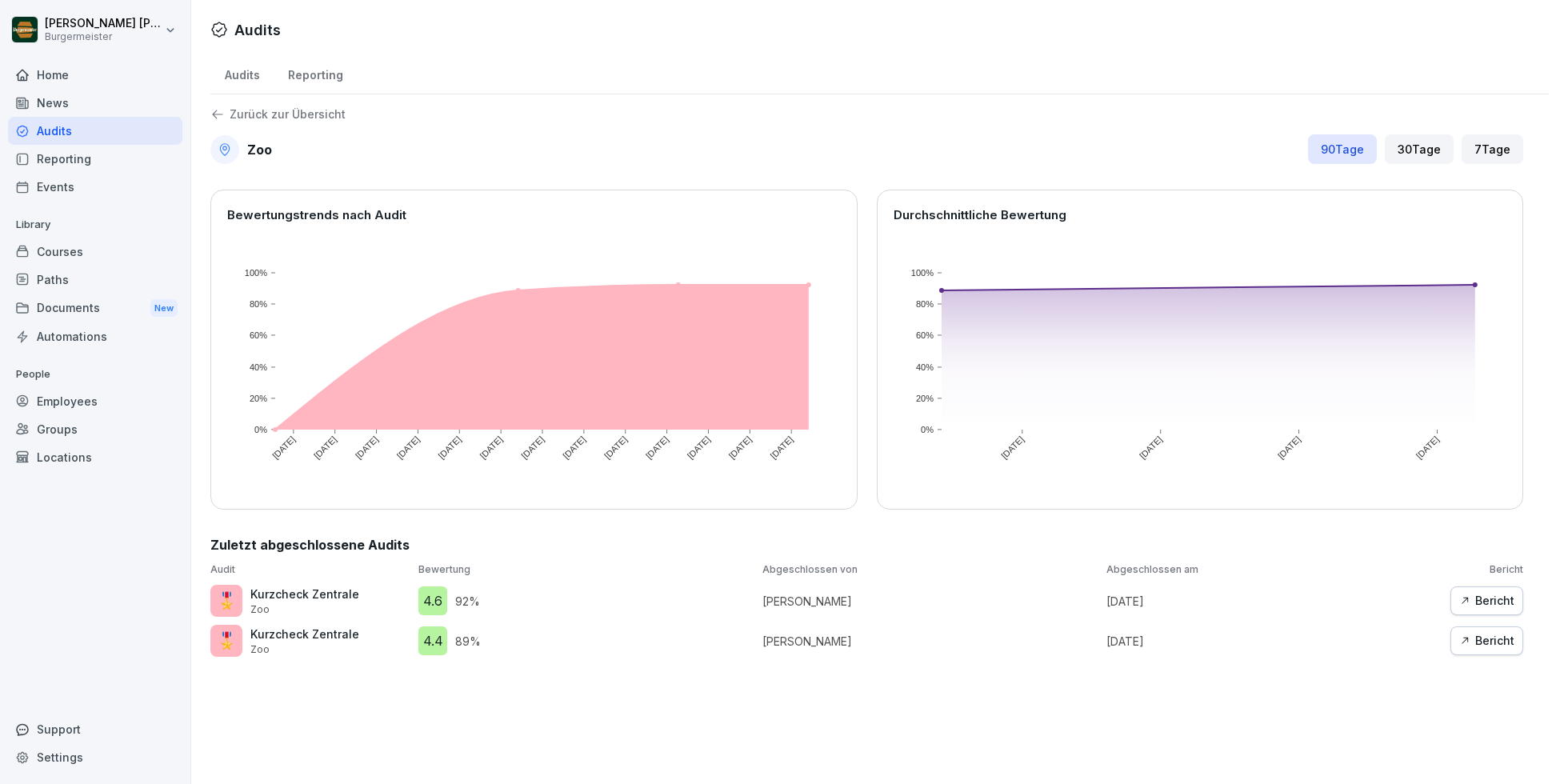
click at [213, 108] on icon at bounding box center [218, 115] width 15 height 15
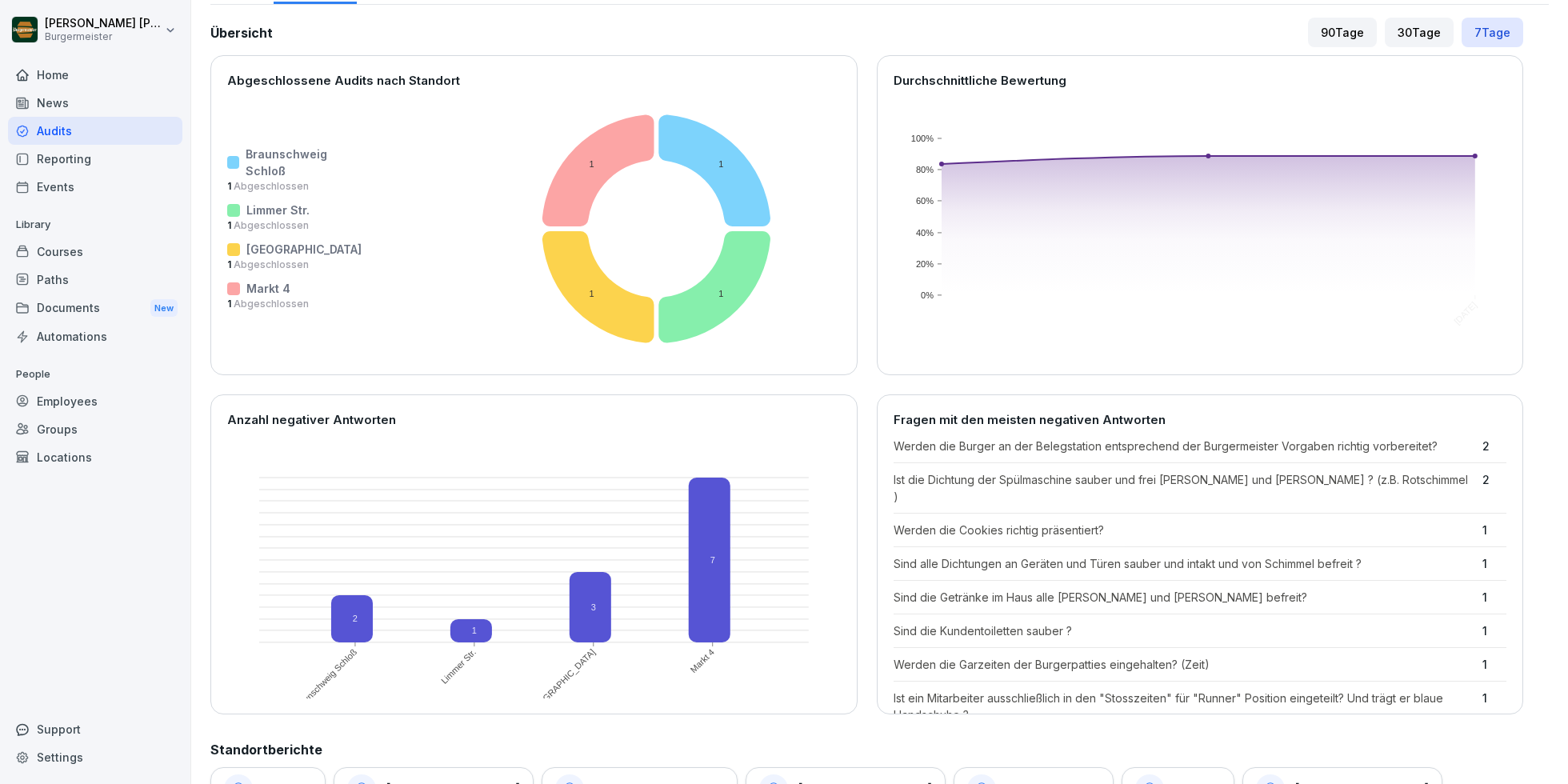
scroll to position [456, 0]
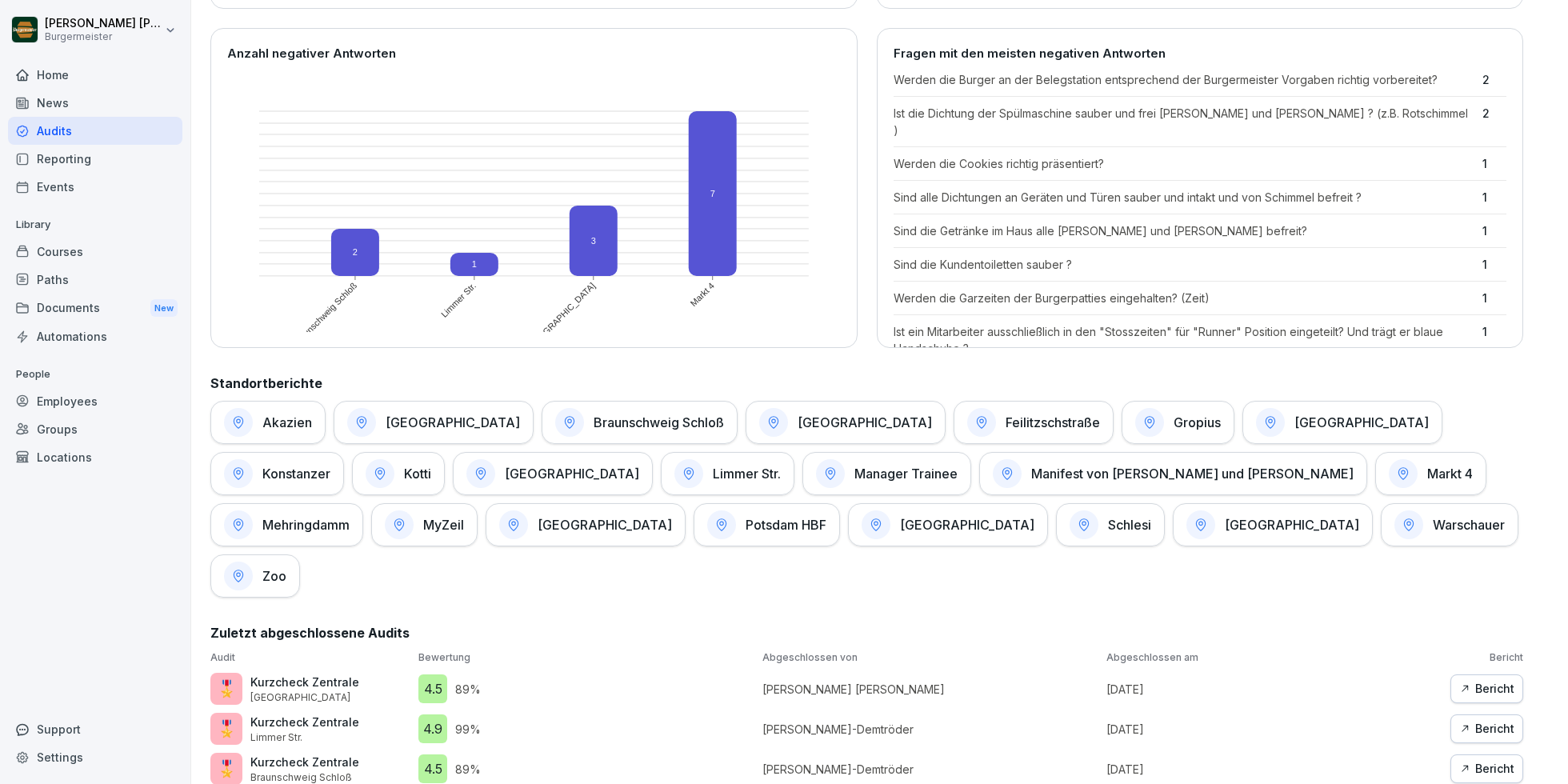
click at [1031, 470] on h1 "Manifest von [PERSON_NAME] und [PERSON_NAME]" at bounding box center [1193, 473] width 323 height 16
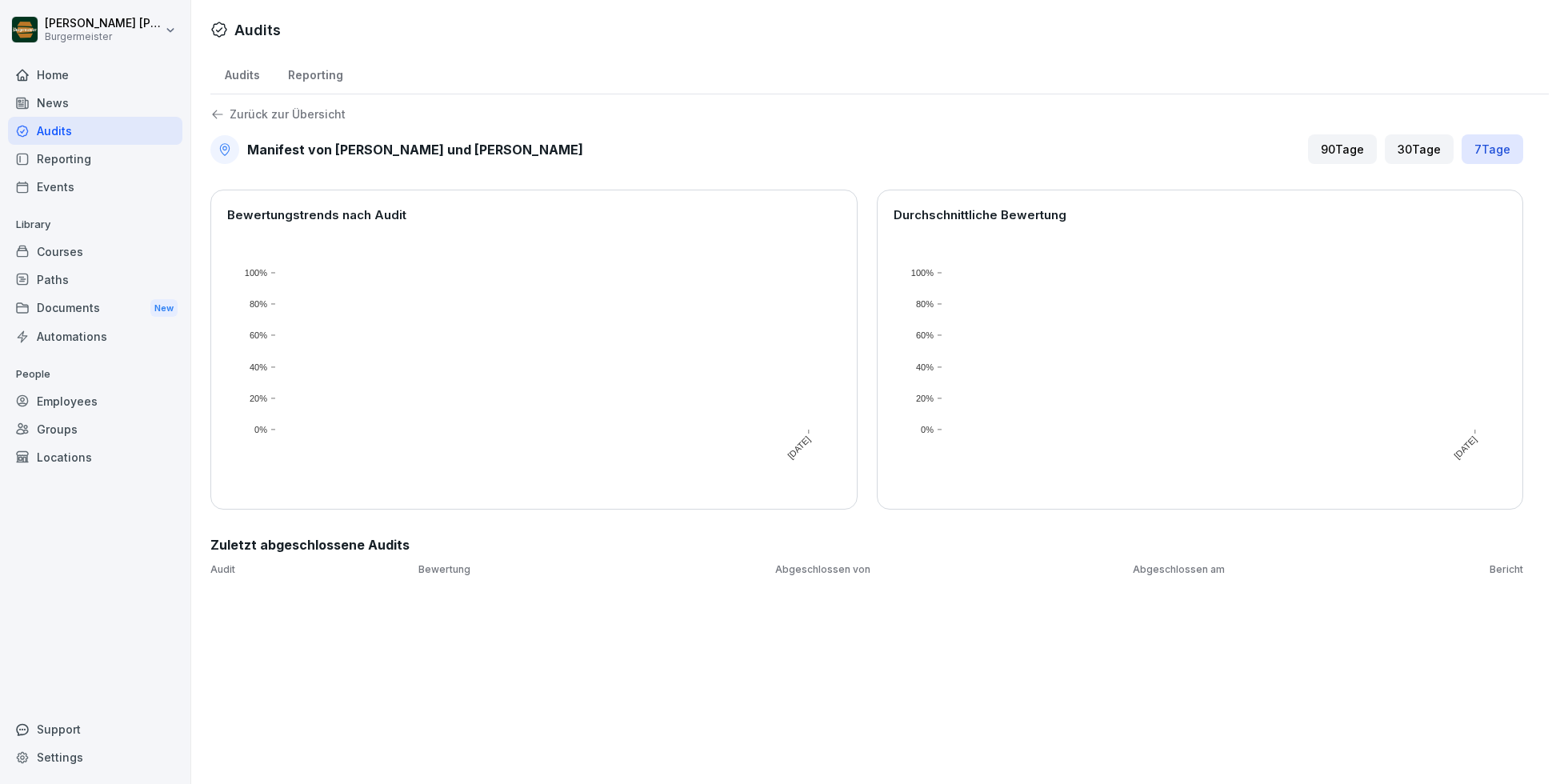
click at [244, 105] on div "Audits Reporting Zurück zur Übersicht Manifest von [PERSON_NAME] und Torsten 90…" at bounding box center [879, 321] width 1377 height 536
click at [254, 115] on p "Zurück zur Übersicht" at bounding box center [287, 115] width 116 height 0
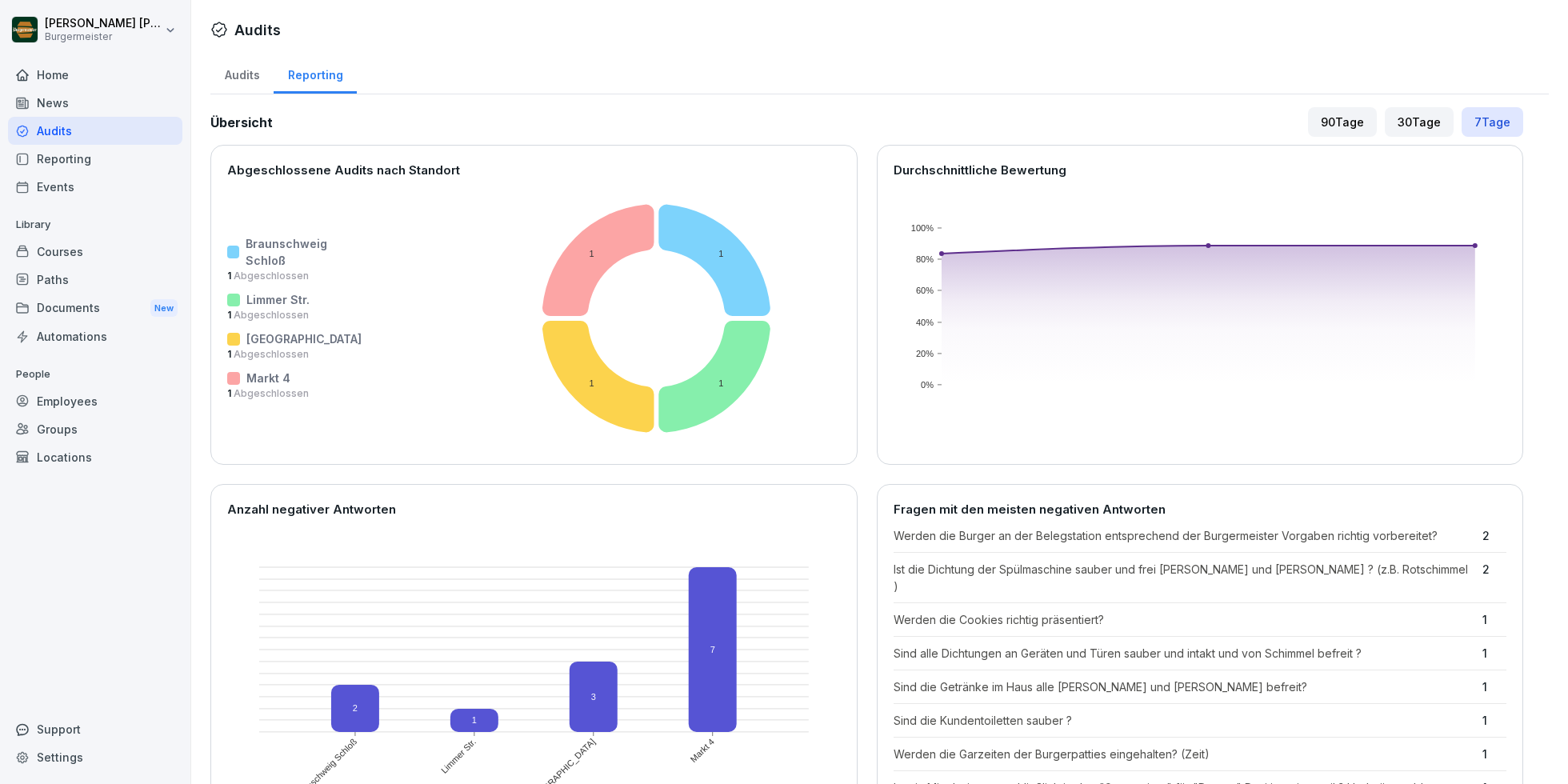
click at [236, 66] on div "Audits" at bounding box center [241, 73] width 63 height 41
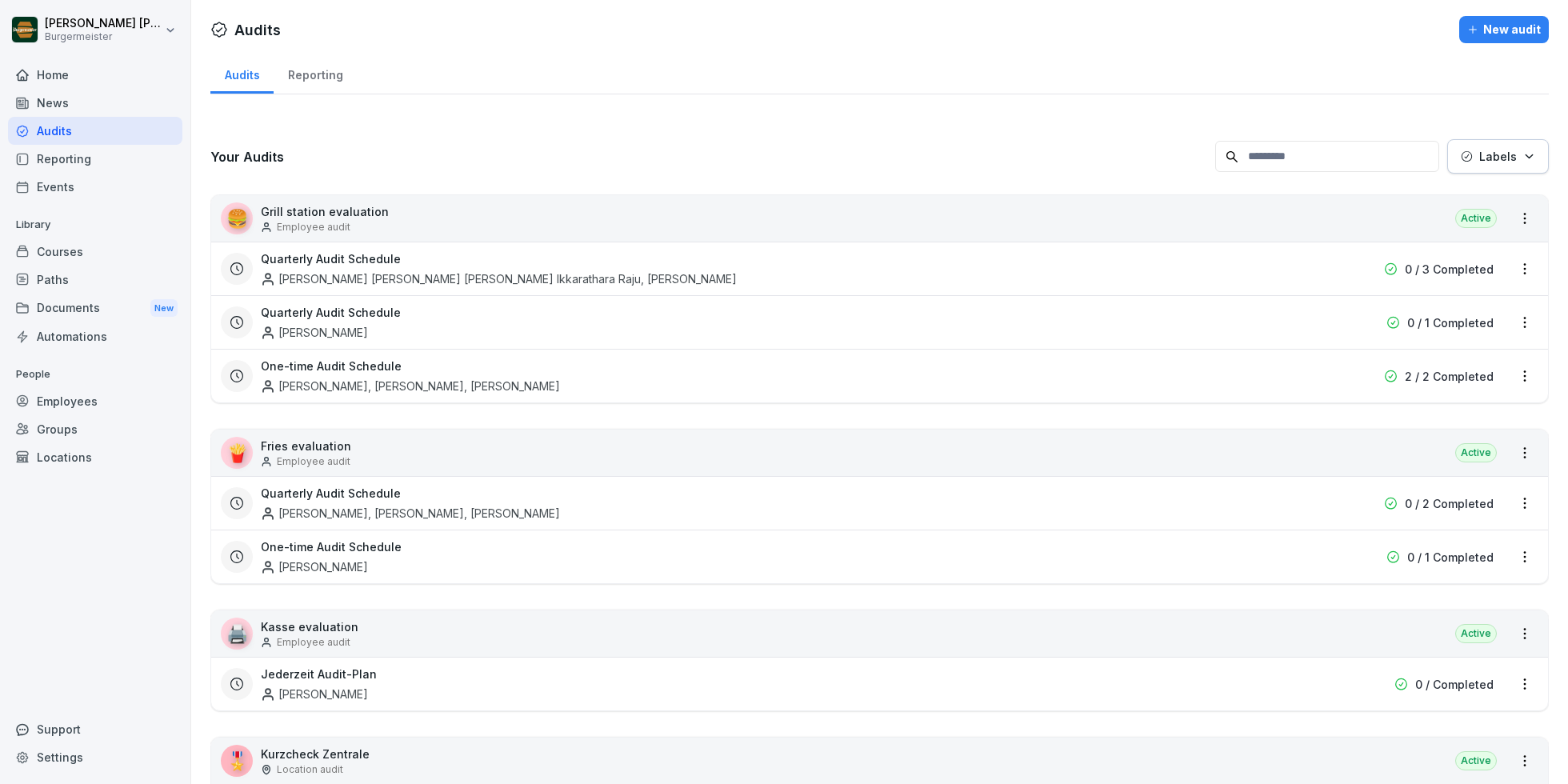
click at [323, 76] on div "Reporting" at bounding box center [314, 73] width 83 height 41
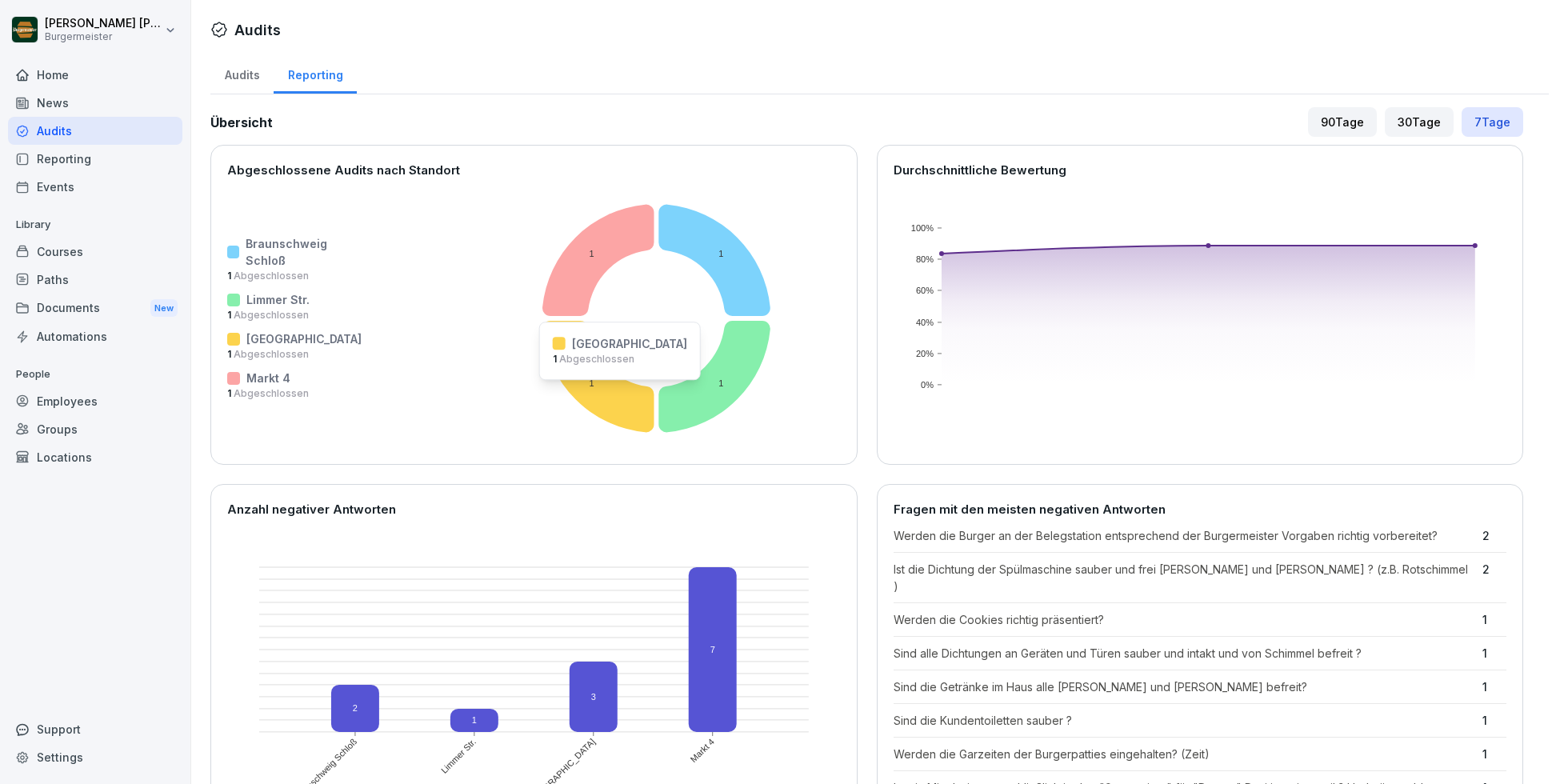
click at [555, 392] on icon at bounding box center [598, 375] width 112 height 112
click at [517, 239] on rect at bounding box center [672, 318] width 606 height 260
click at [723, 682] on rect at bounding box center [712, 649] width 48 height 165
click at [708, 734] on text "Markt 4" at bounding box center [702, 749] width 27 height 27
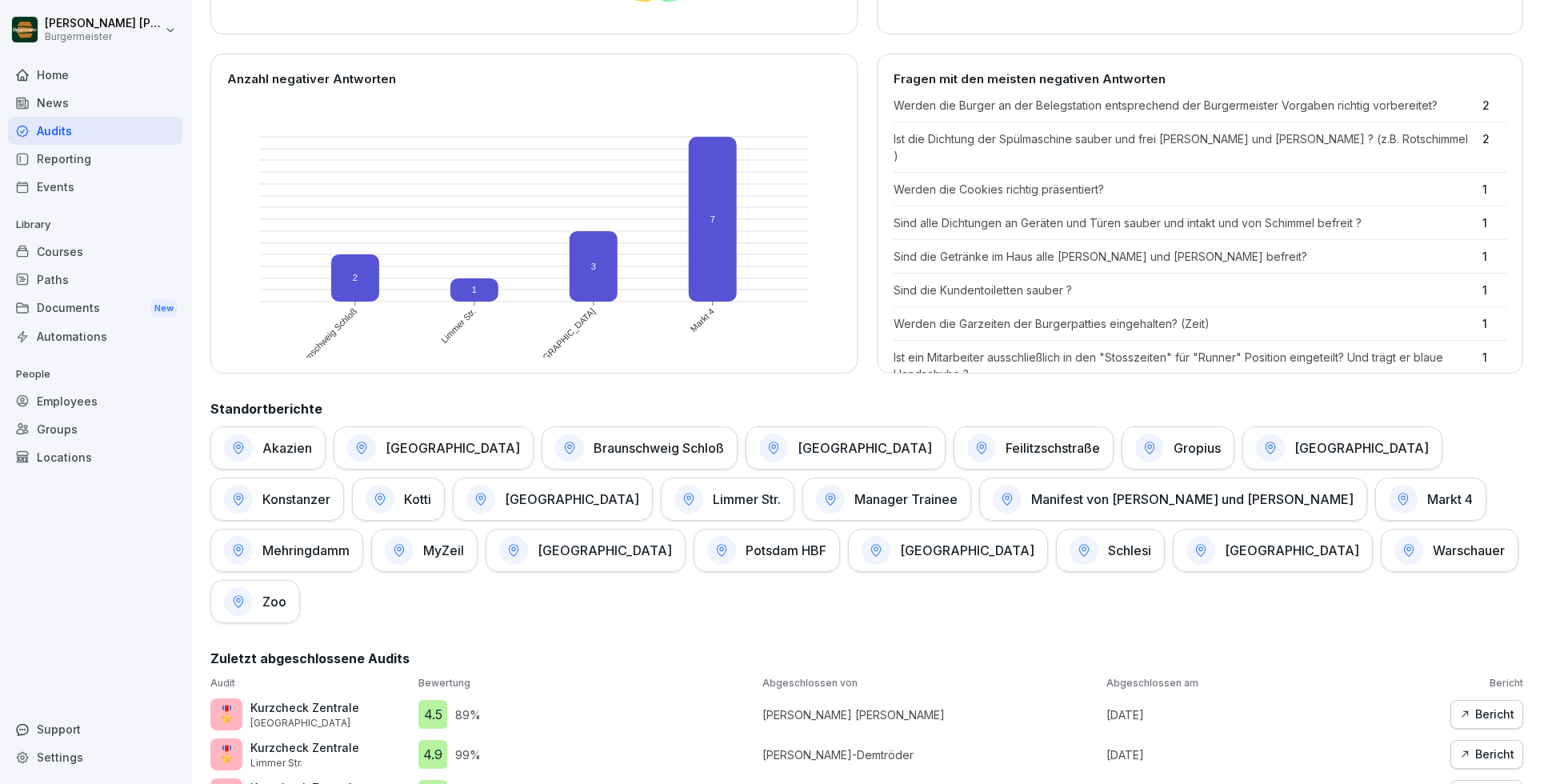
scroll to position [456, 0]
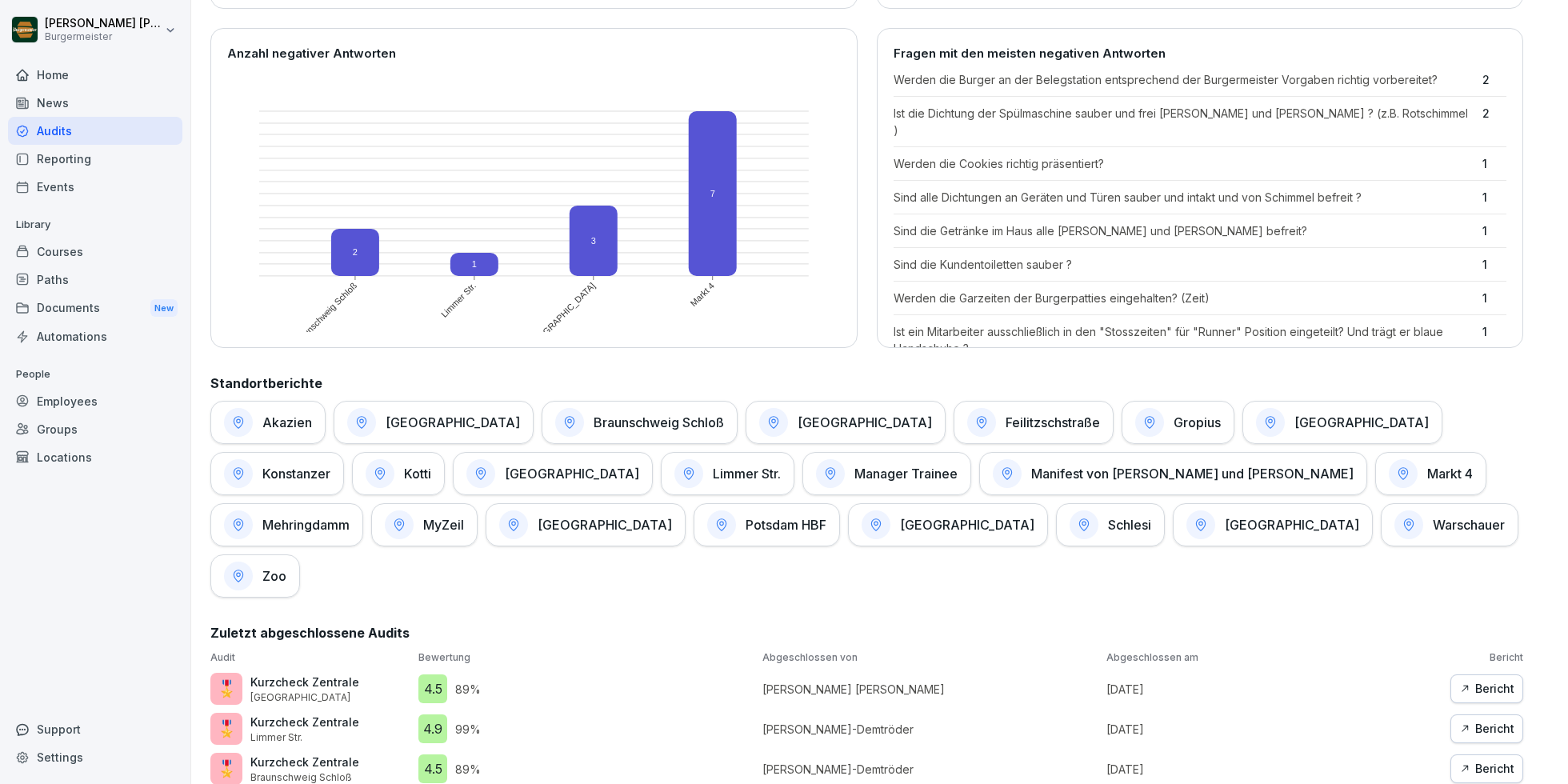
click at [1375, 484] on div "Markt 4" at bounding box center [1430, 473] width 111 height 43
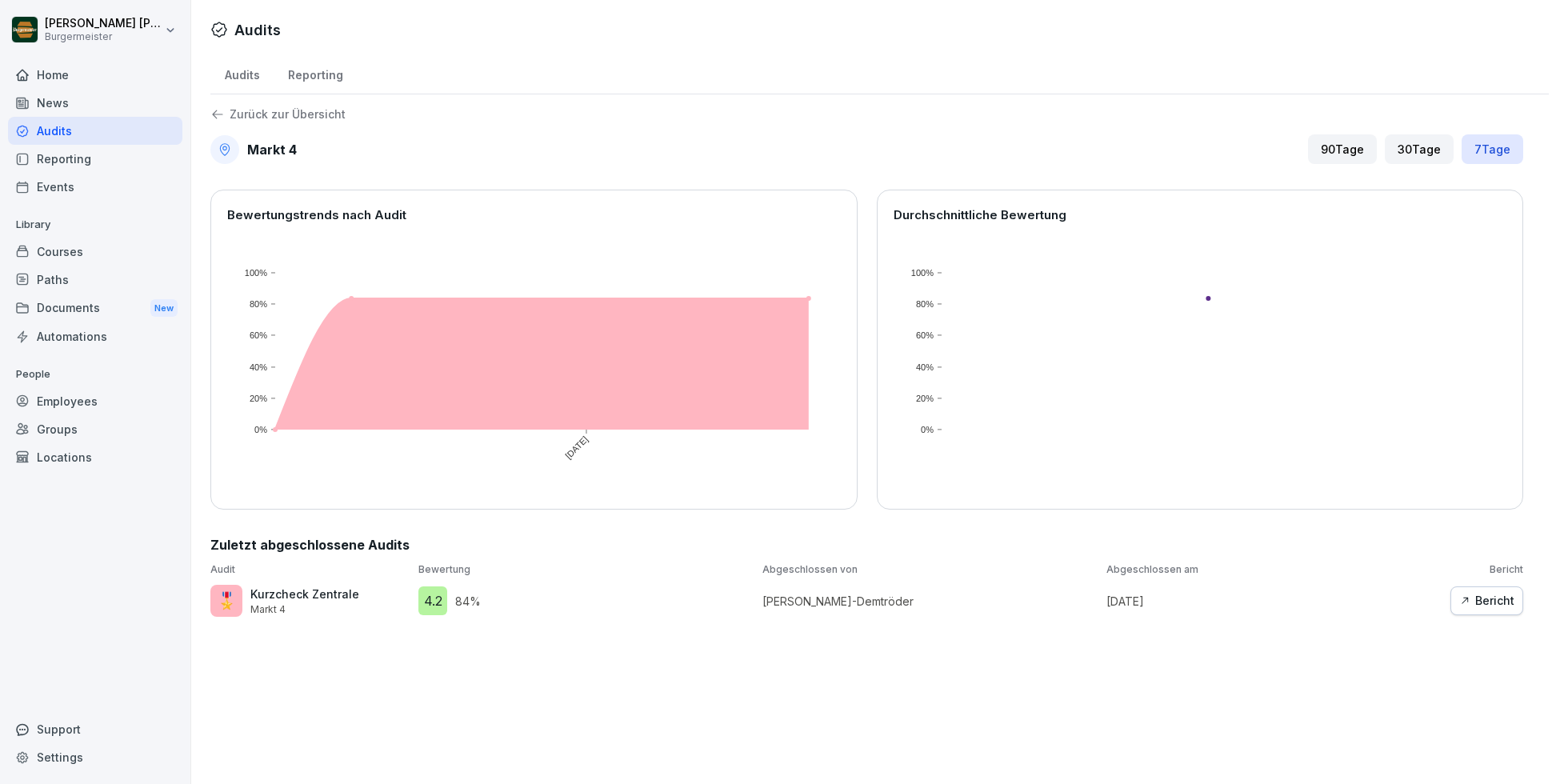
click at [1346, 150] on div "90 Tage" at bounding box center [1343, 149] width 69 height 29
